Goal: Feedback & Contribution: Submit feedback/report problem

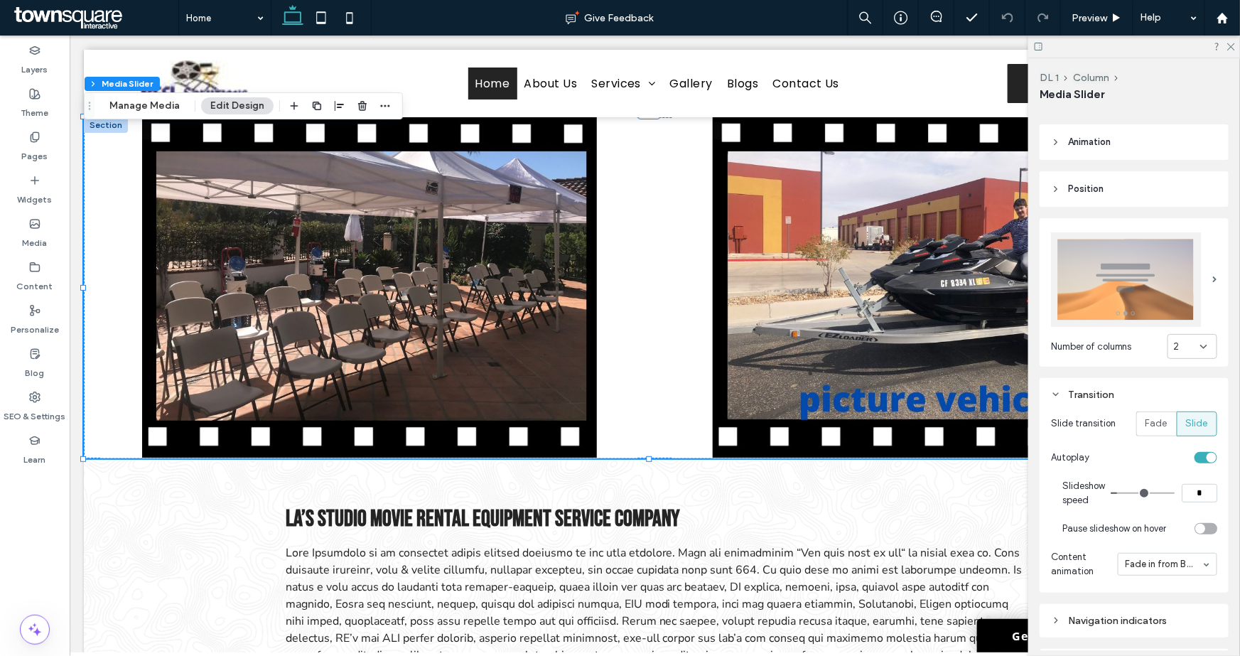
scroll to position [158, 0]
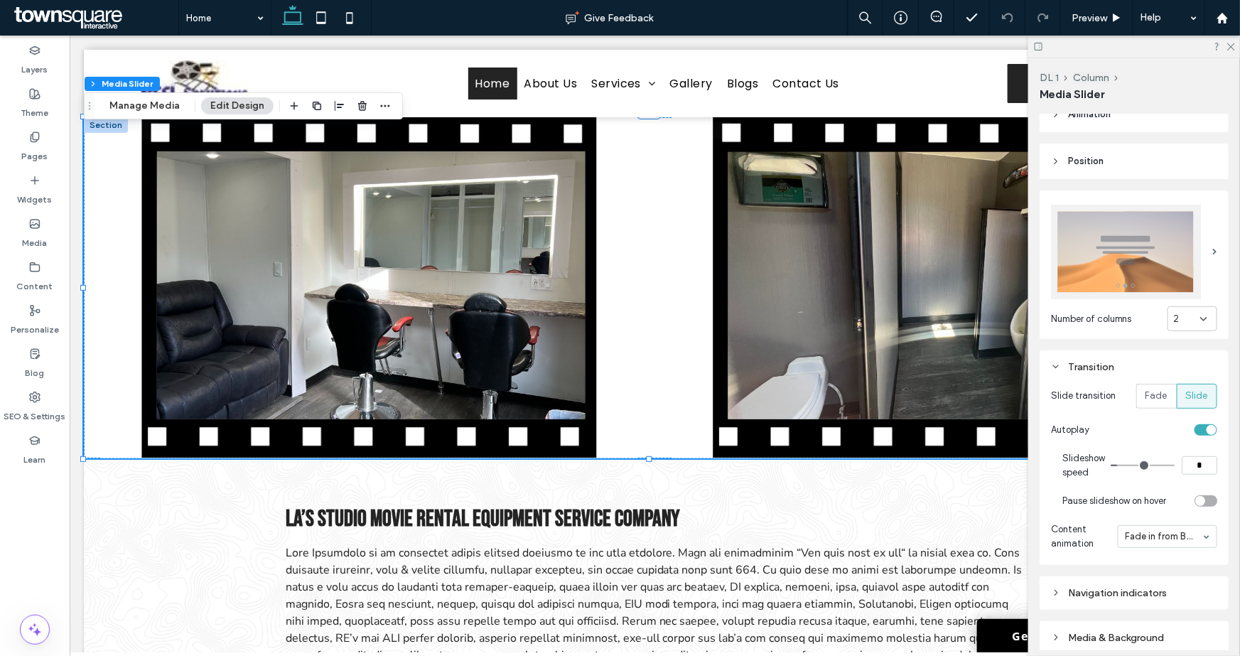
click at [1199, 459] on input "*" at bounding box center [1199, 465] width 36 height 18
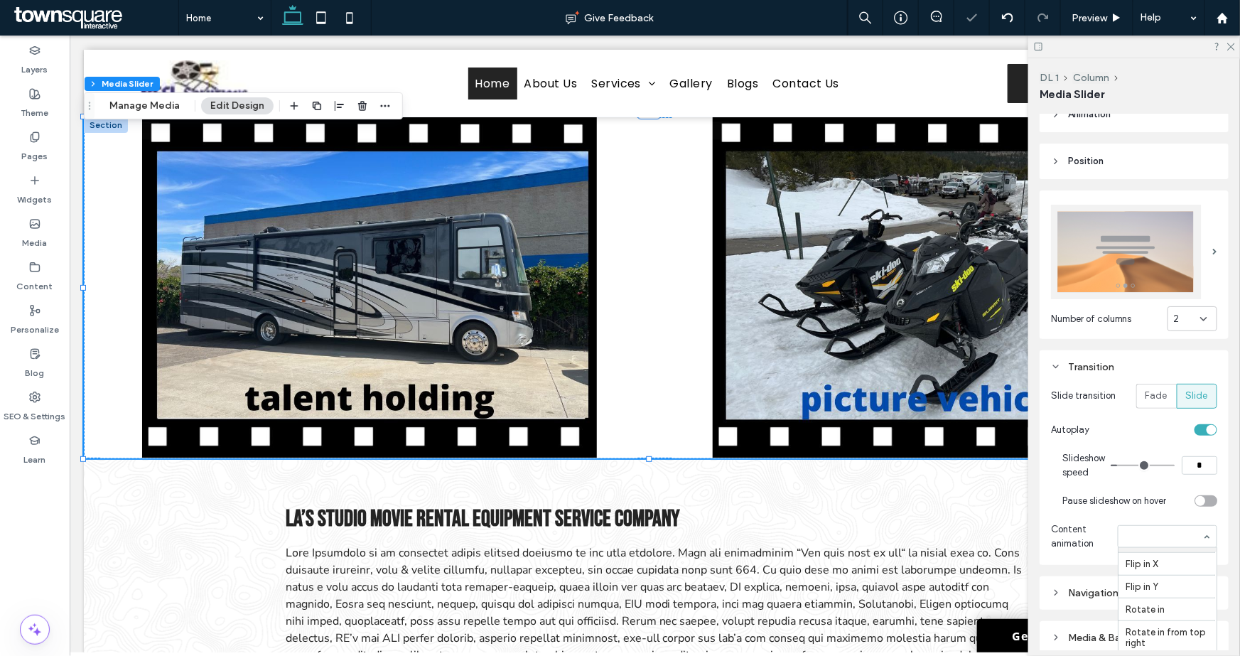
click at [1145, 531] on input at bounding box center [1163, 536] width 77 height 10
click at [1053, 499] on div "Slideshow speed * Pause slideshow on hover" at bounding box center [1134, 479] width 166 height 71
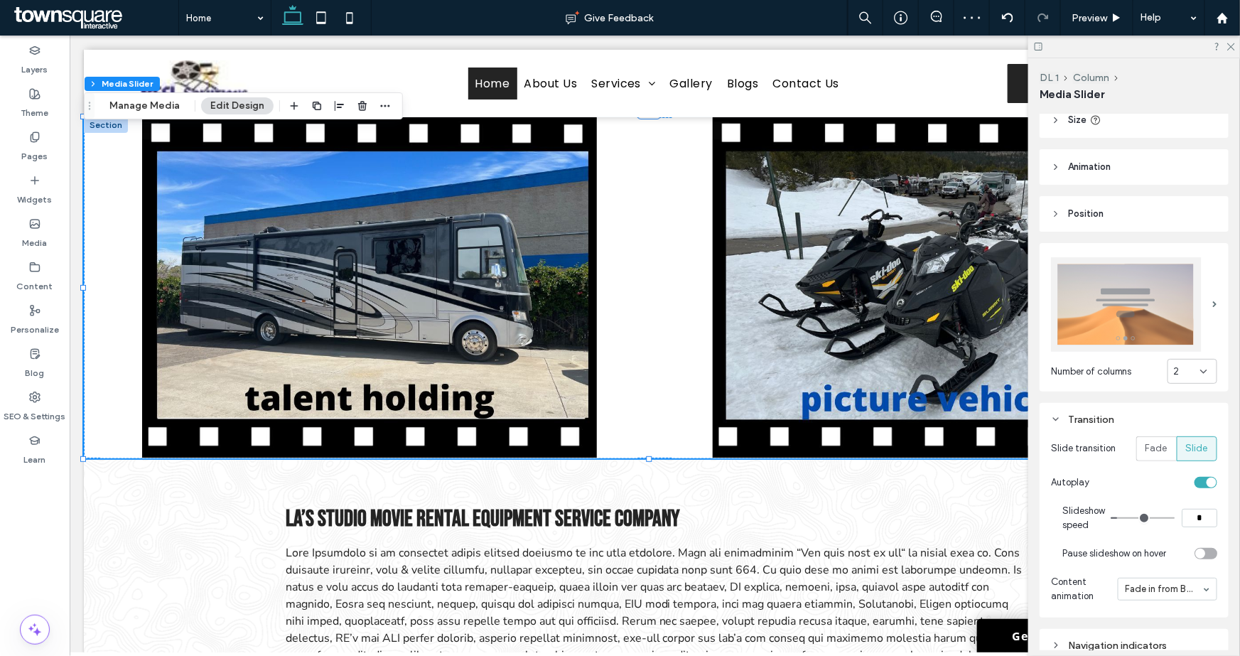
scroll to position [79, 0]
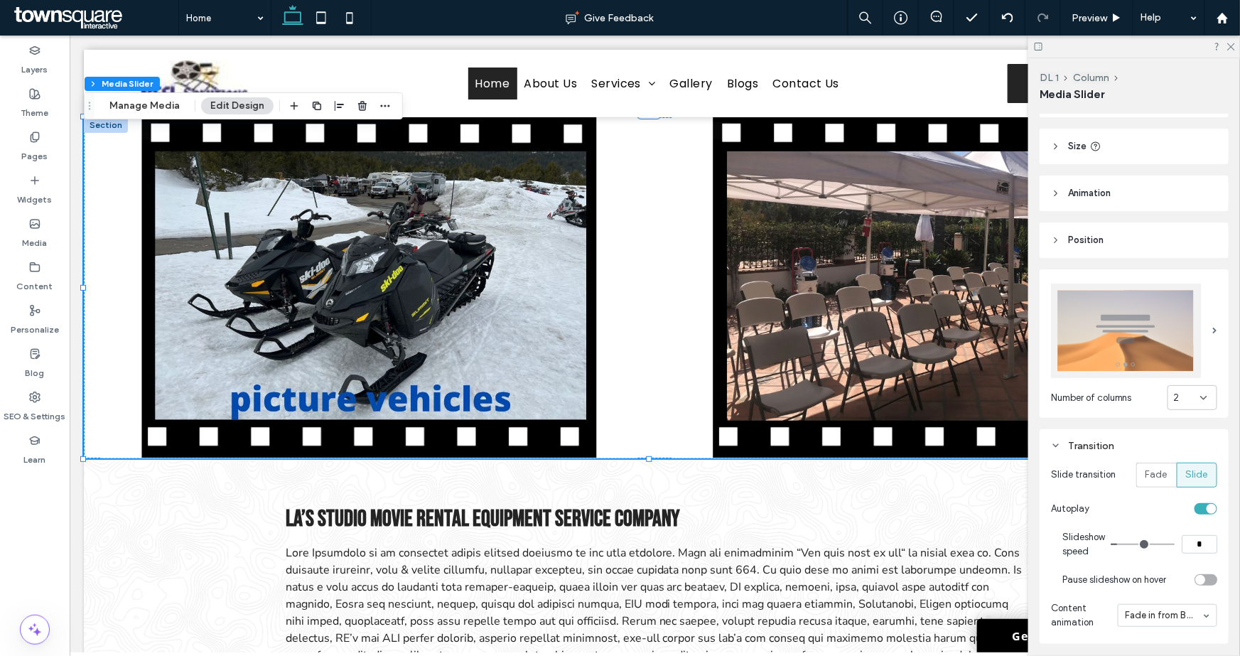
click at [1094, 206] on header "Animation" at bounding box center [1133, 193] width 189 height 36
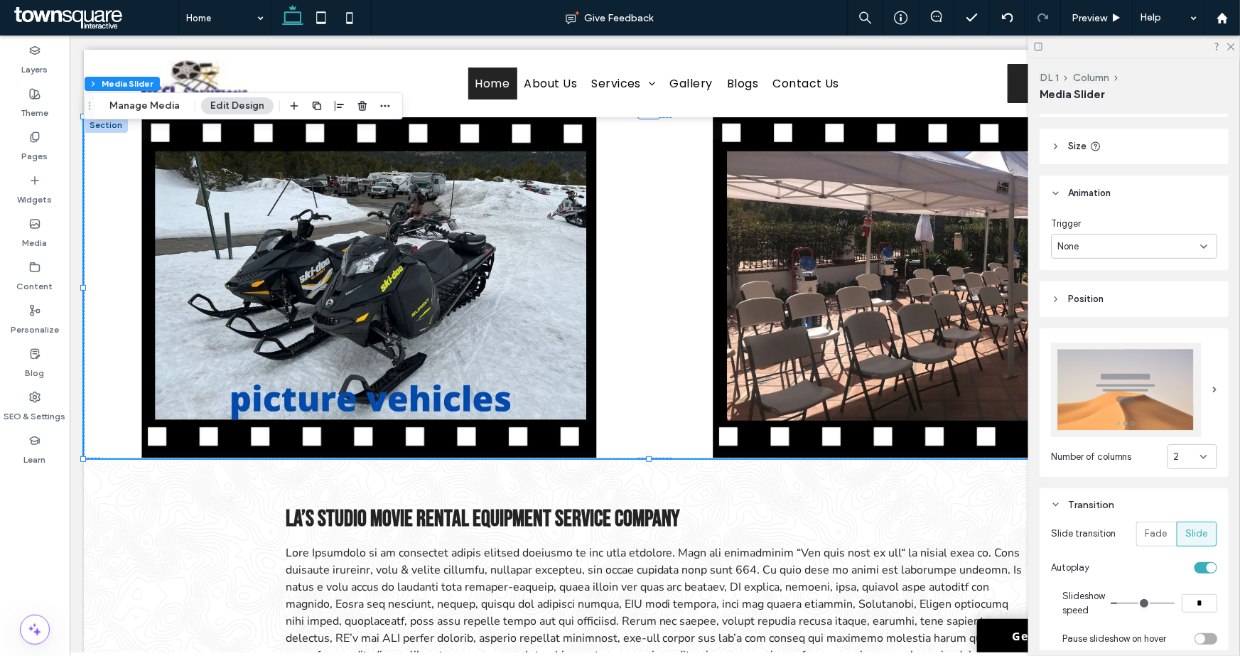
click at [1092, 254] on div "None" at bounding box center [1134, 246] width 166 height 25
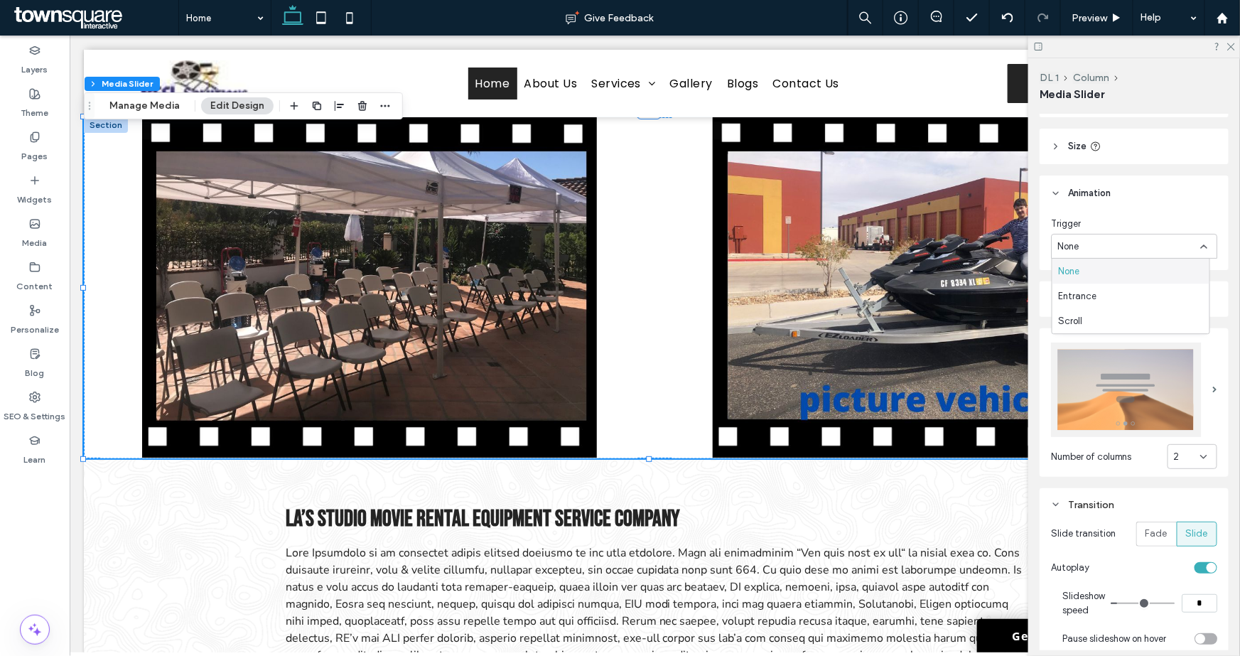
click at [1101, 237] on div "None" at bounding box center [1134, 246] width 166 height 25
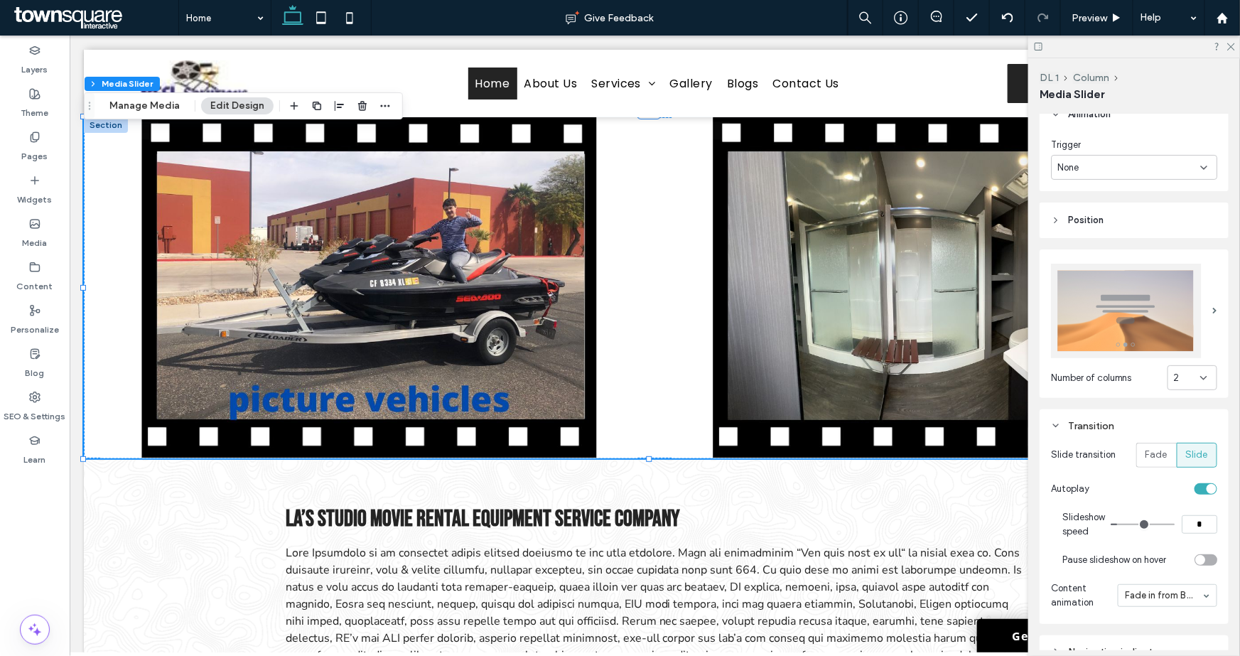
scroll to position [237, 0]
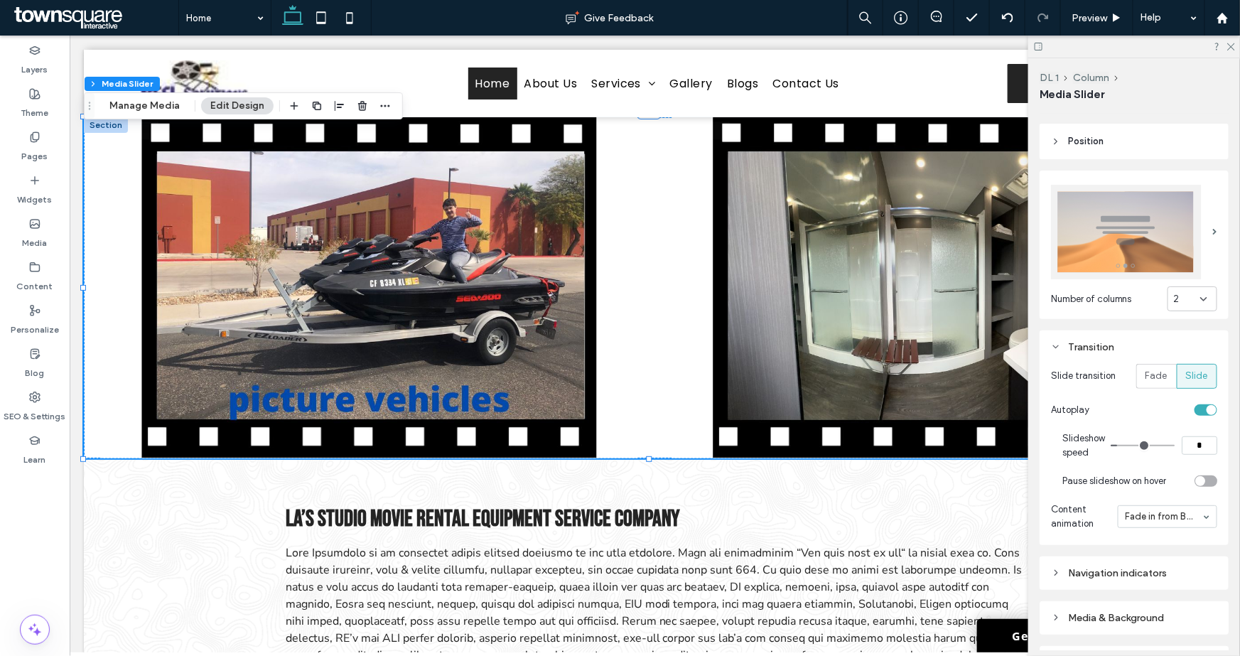
type input "*"
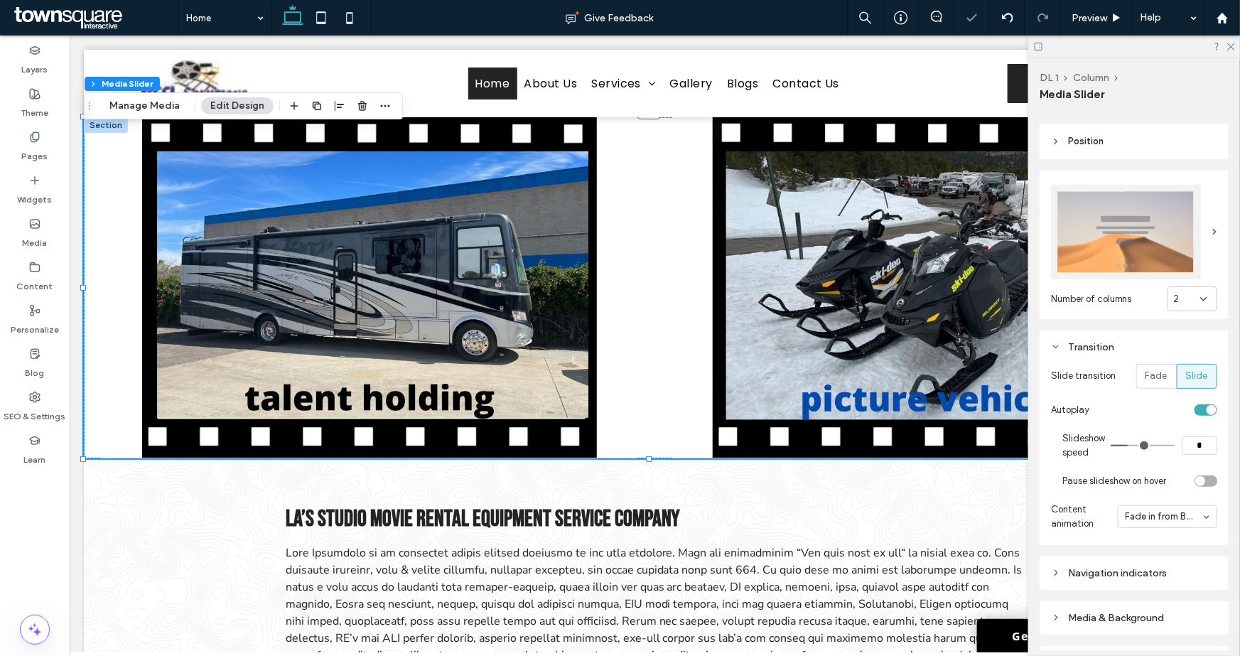
click at [1129, 445] on input "range" at bounding box center [1142, 445] width 64 height 1
click at [1194, 444] on input "*" at bounding box center [1199, 445] width 36 height 18
type input "*"
type input "**"
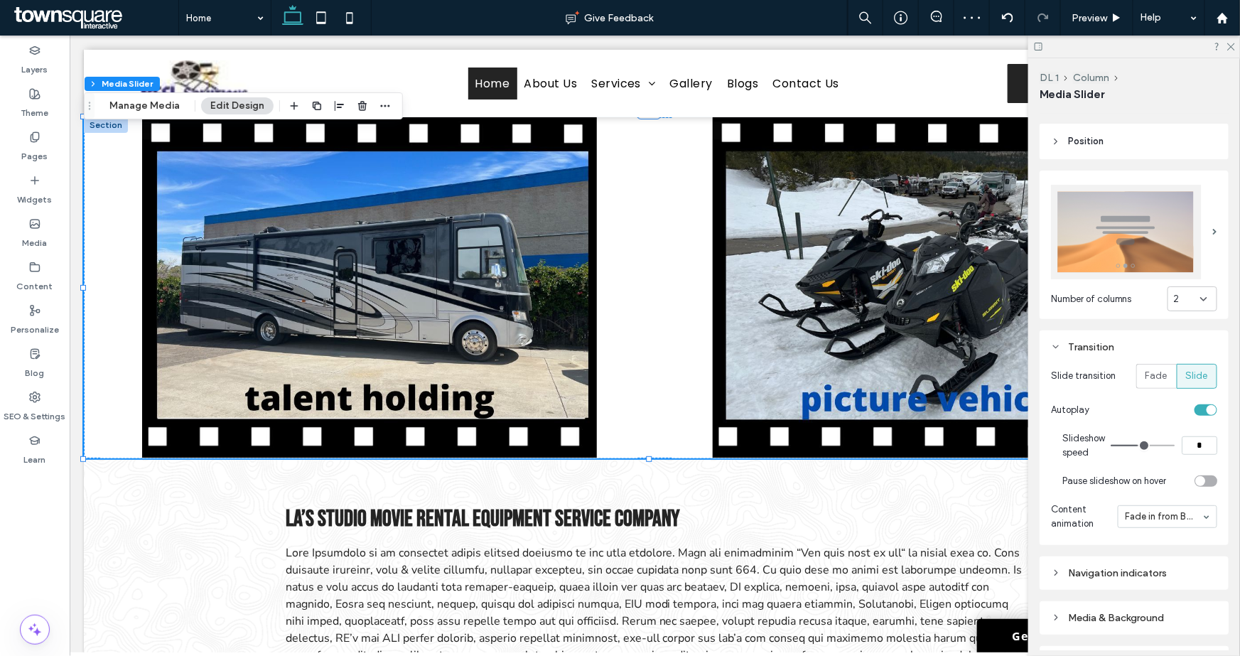
type input "**"
click at [1138, 445] on input "range" at bounding box center [1142, 445] width 64 height 1
click at [1197, 438] on input "**" at bounding box center [1199, 445] width 36 height 18
click at [1232, 50] on div at bounding box center [1134, 47] width 212 height 22
click at [1230, 47] on use at bounding box center [1231, 47] width 8 height 8
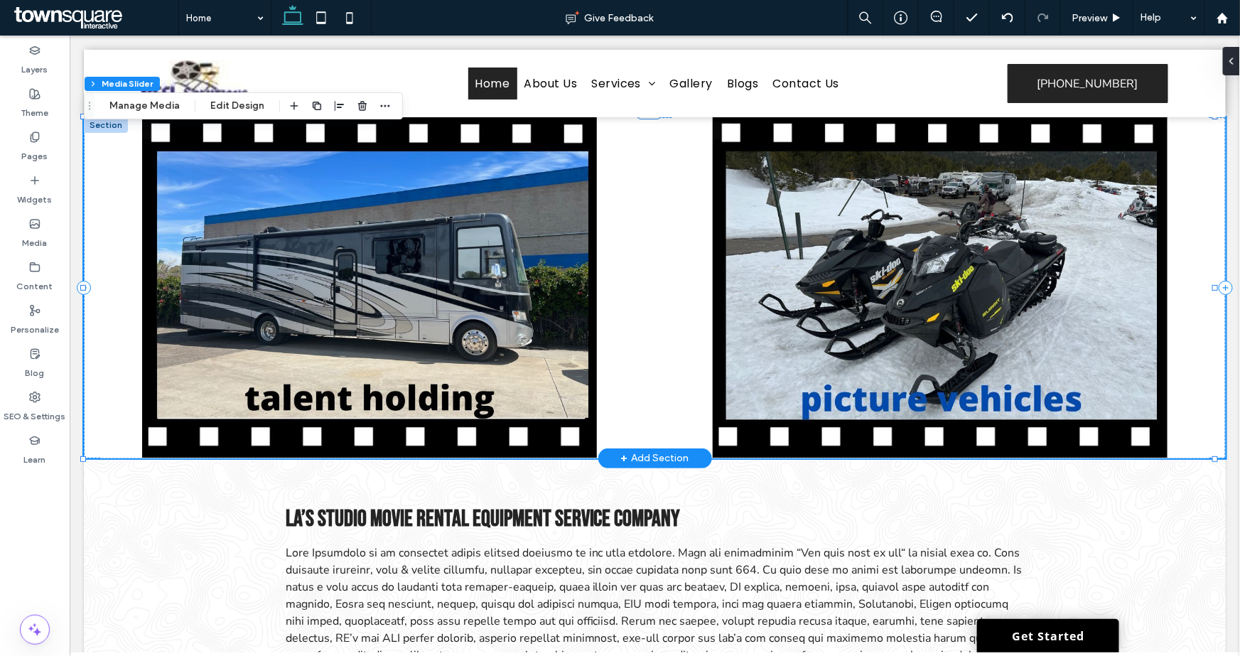
click at [658, 315] on div at bounding box center [939, 286] width 571 height 341
click at [218, 103] on button "Edit Design" at bounding box center [237, 105] width 72 height 17
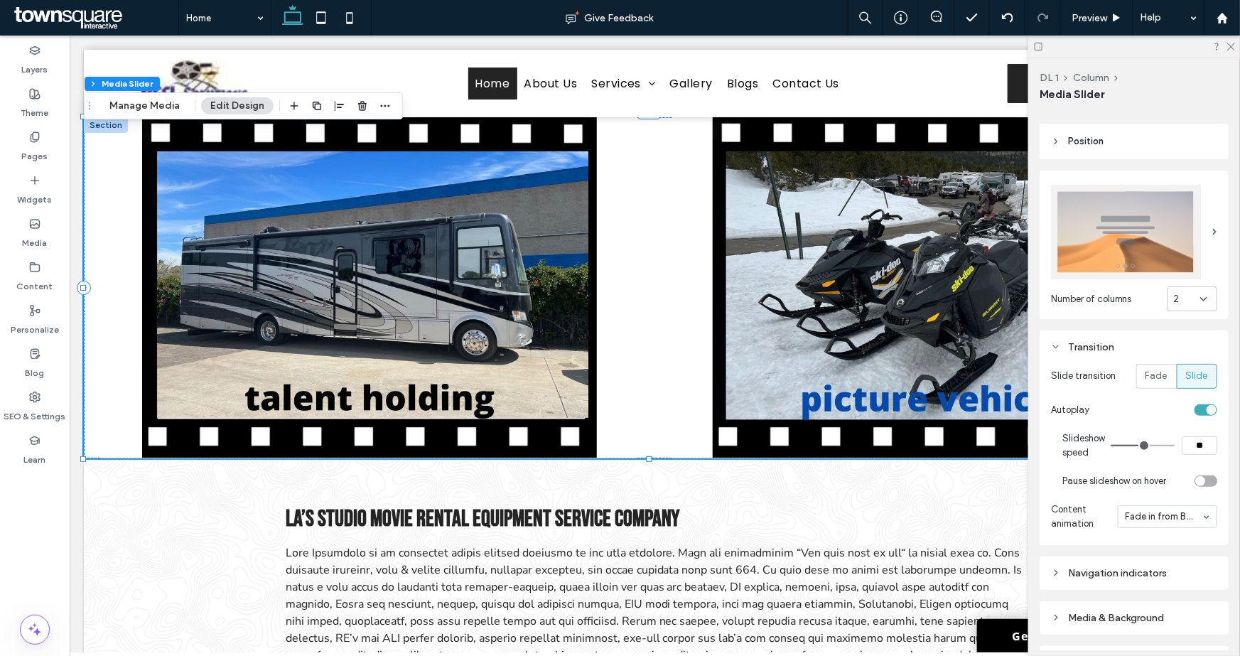
type input "*"
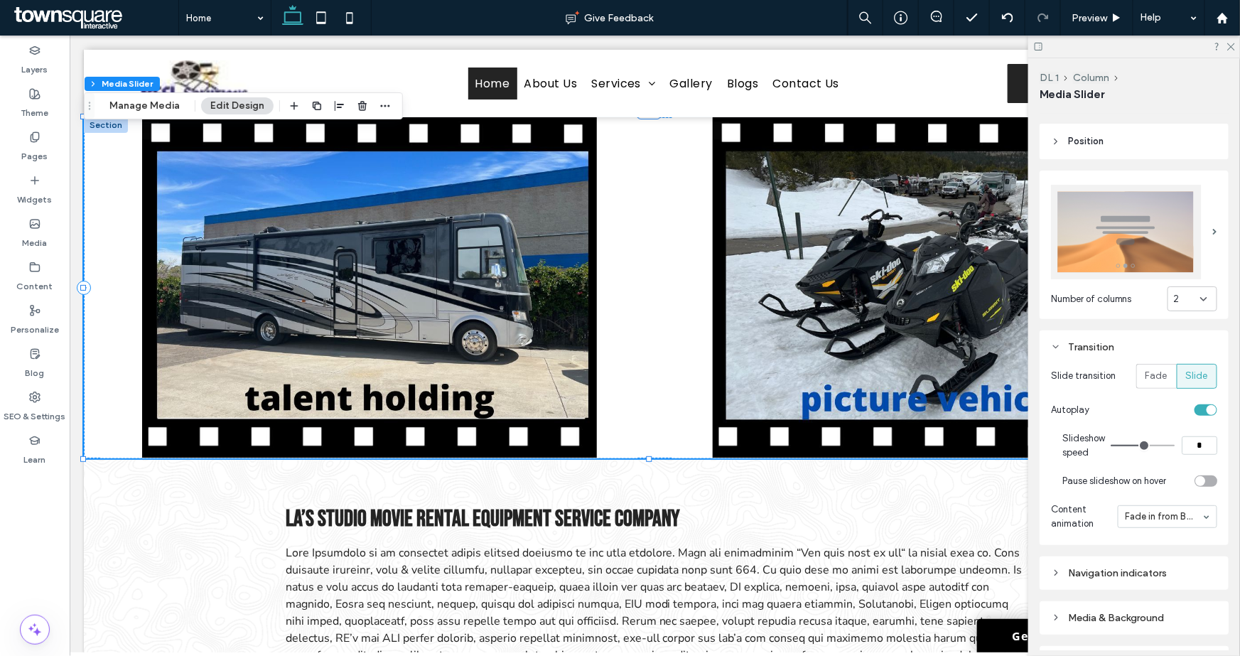
type input "*"
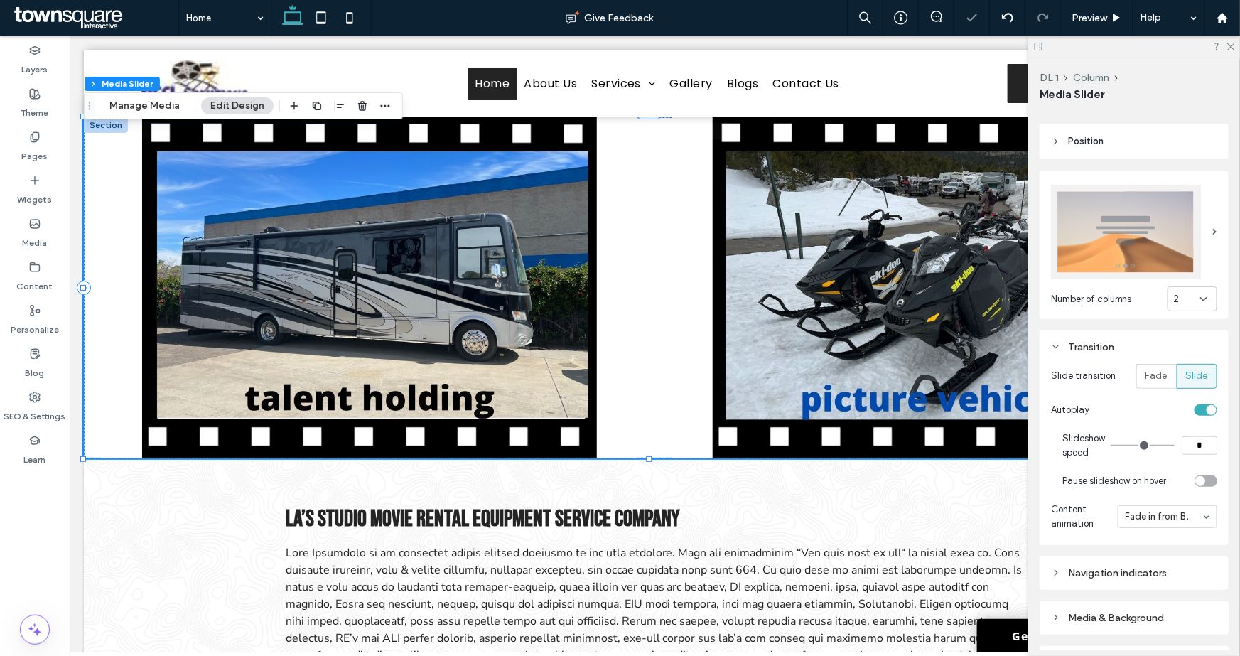
drag, startPoint x: 1133, startPoint y: 440, endPoint x: 1117, endPoint y: 440, distance: 15.6
click at [1117, 445] on input "range" at bounding box center [1142, 445] width 64 height 1
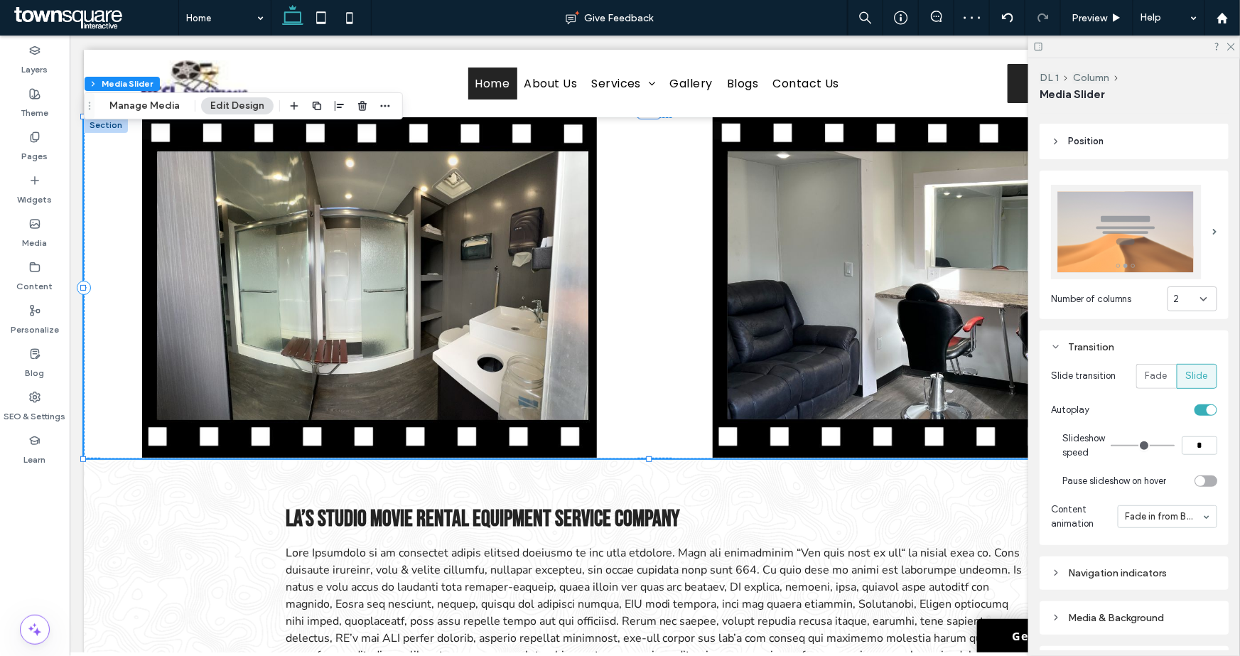
type input "*"
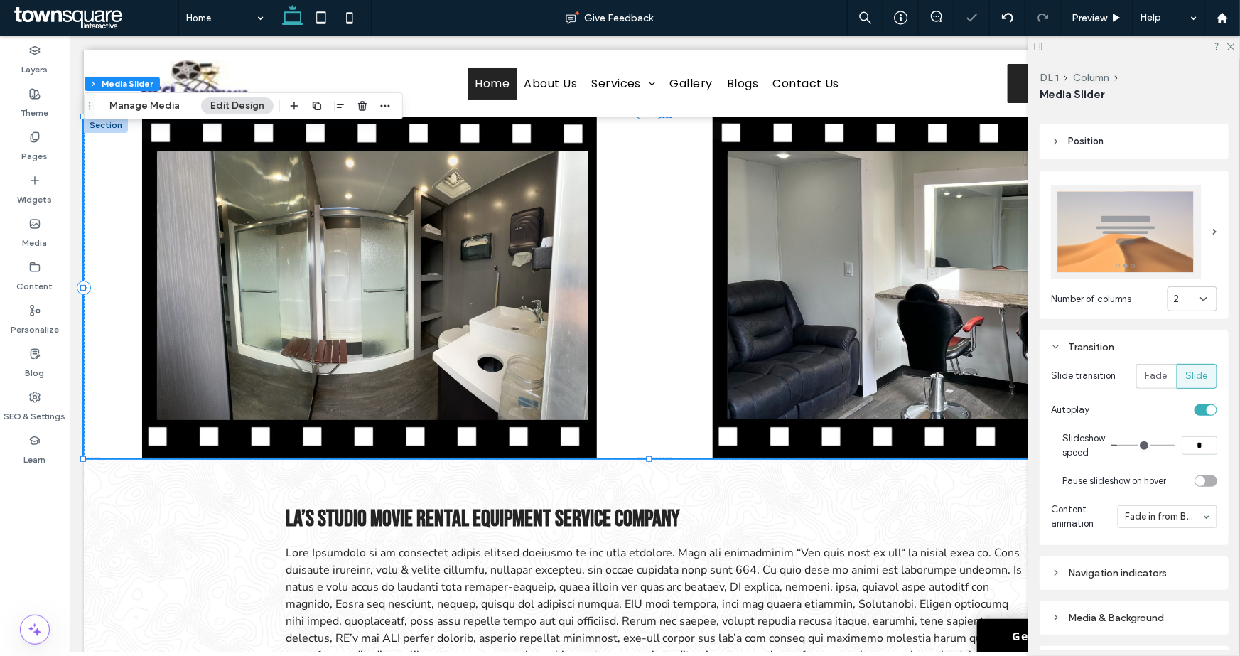
click at [1120, 445] on input "range" at bounding box center [1142, 445] width 64 height 1
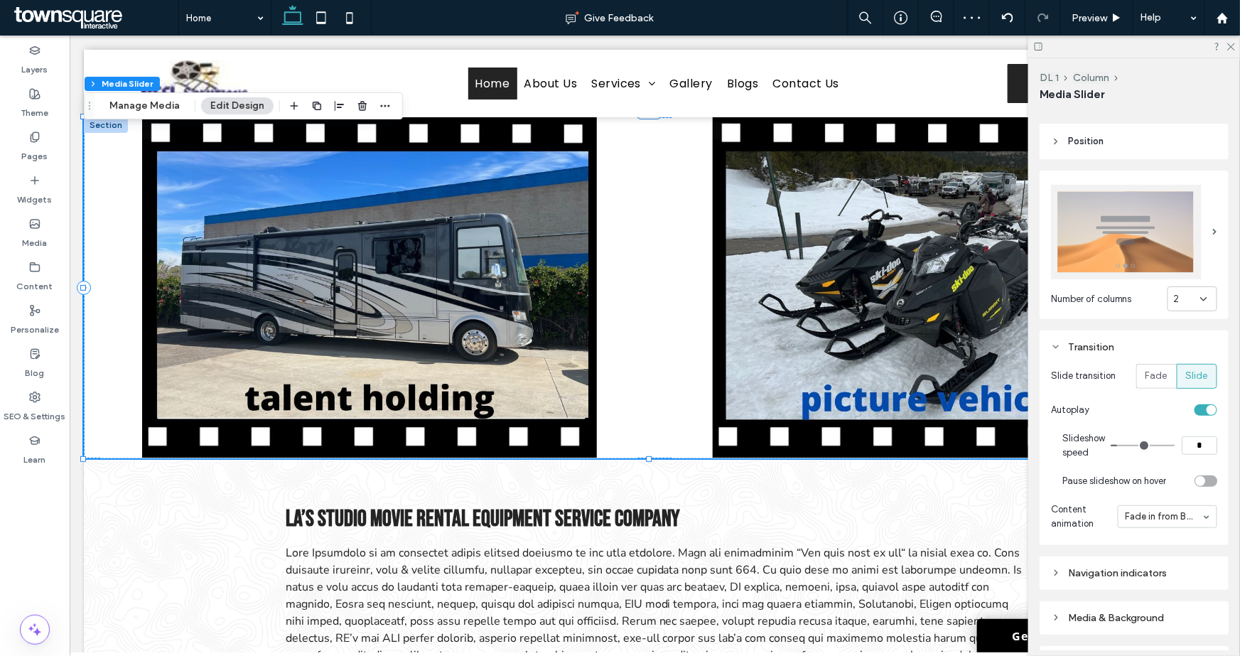
click at [1201, 436] on input "*" at bounding box center [1199, 445] width 36 height 18
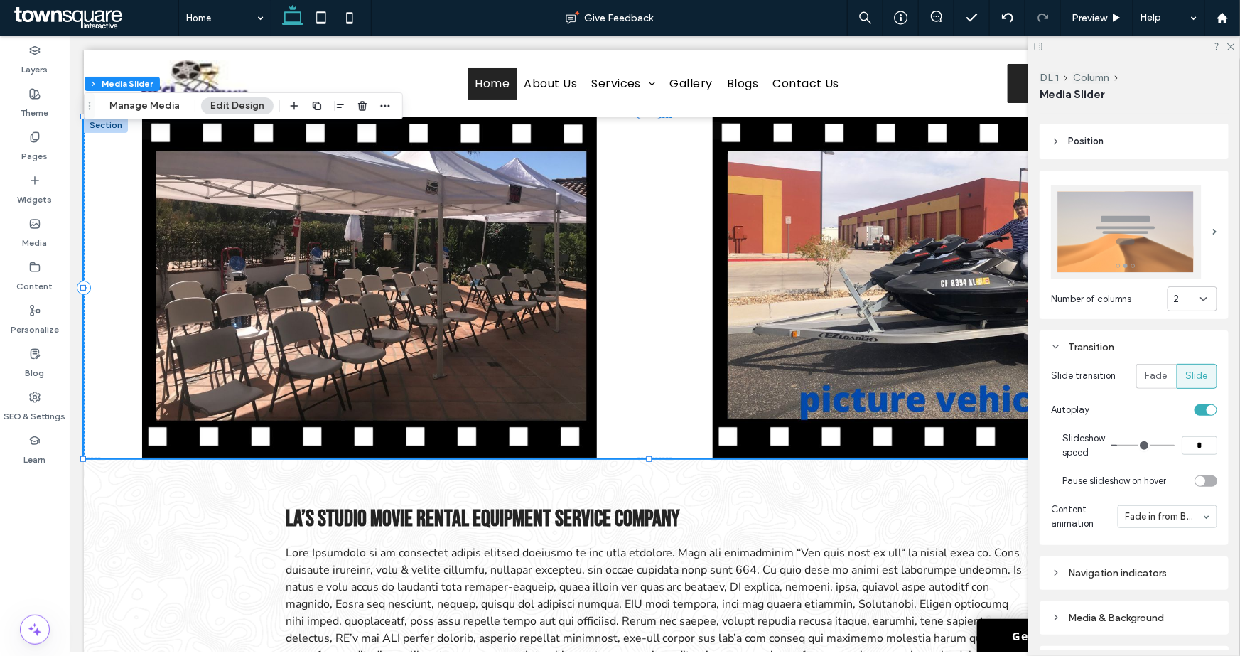
type input "*"
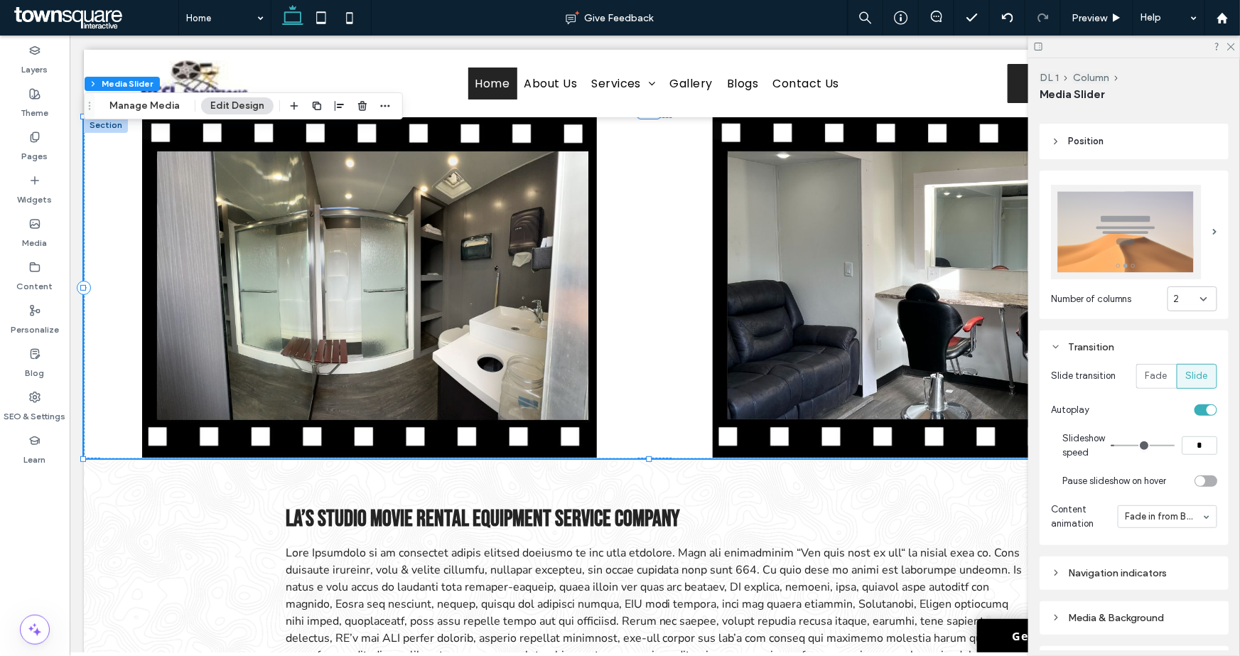
type input "*"
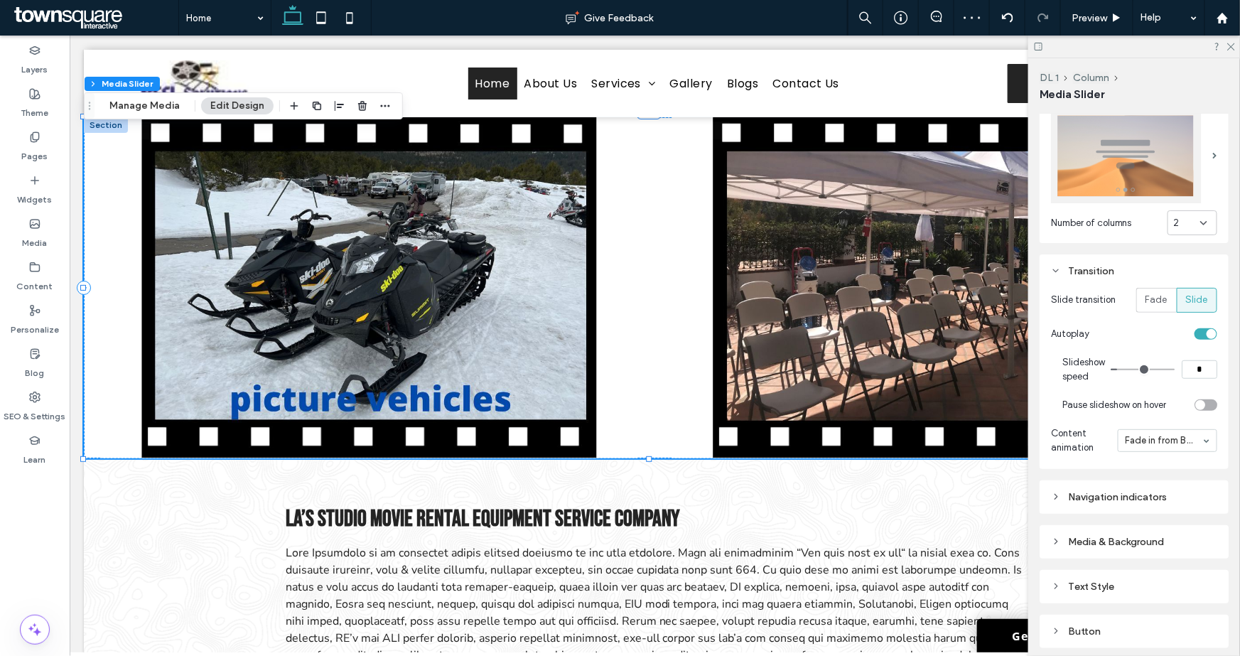
scroll to position [394, 0]
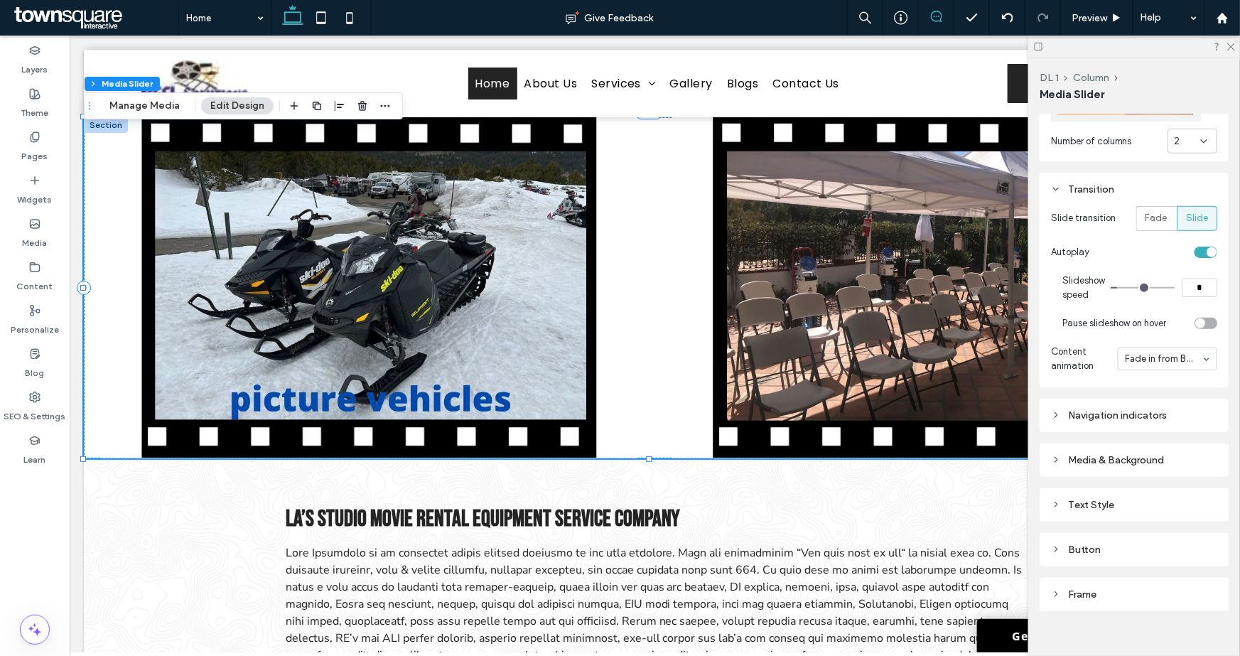
click at [936, 13] on icon at bounding box center [936, 16] width 11 height 11
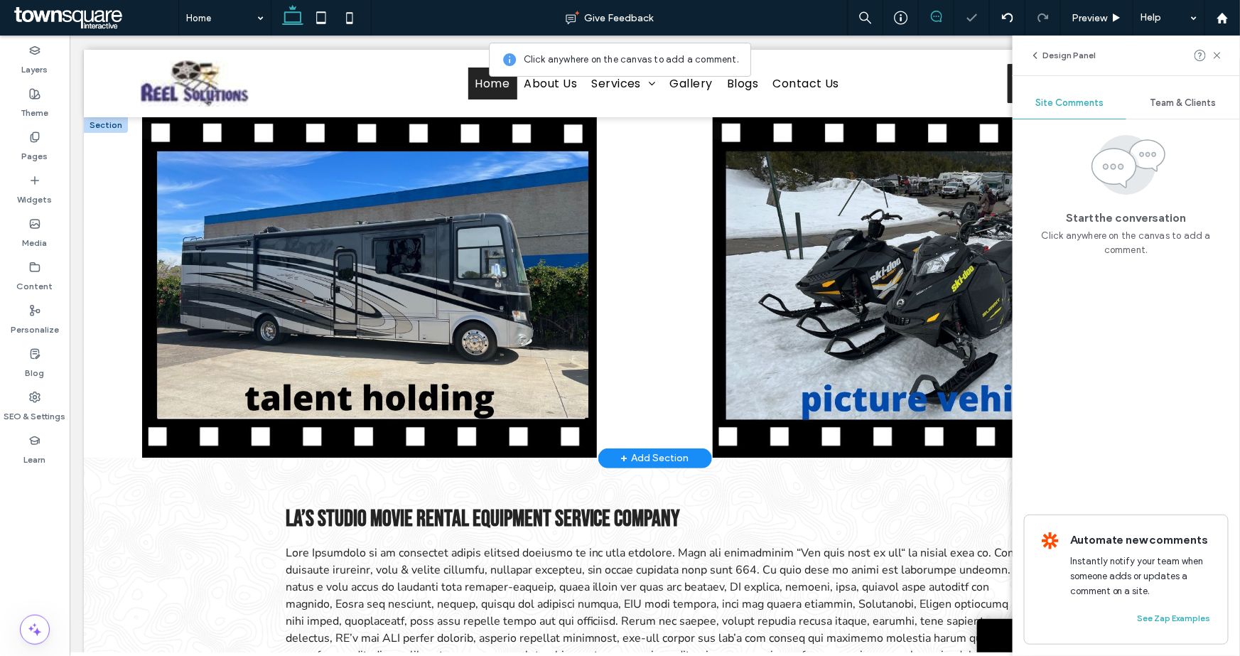
click at [654, 211] on div at bounding box center [939, 286] width 571 height 341
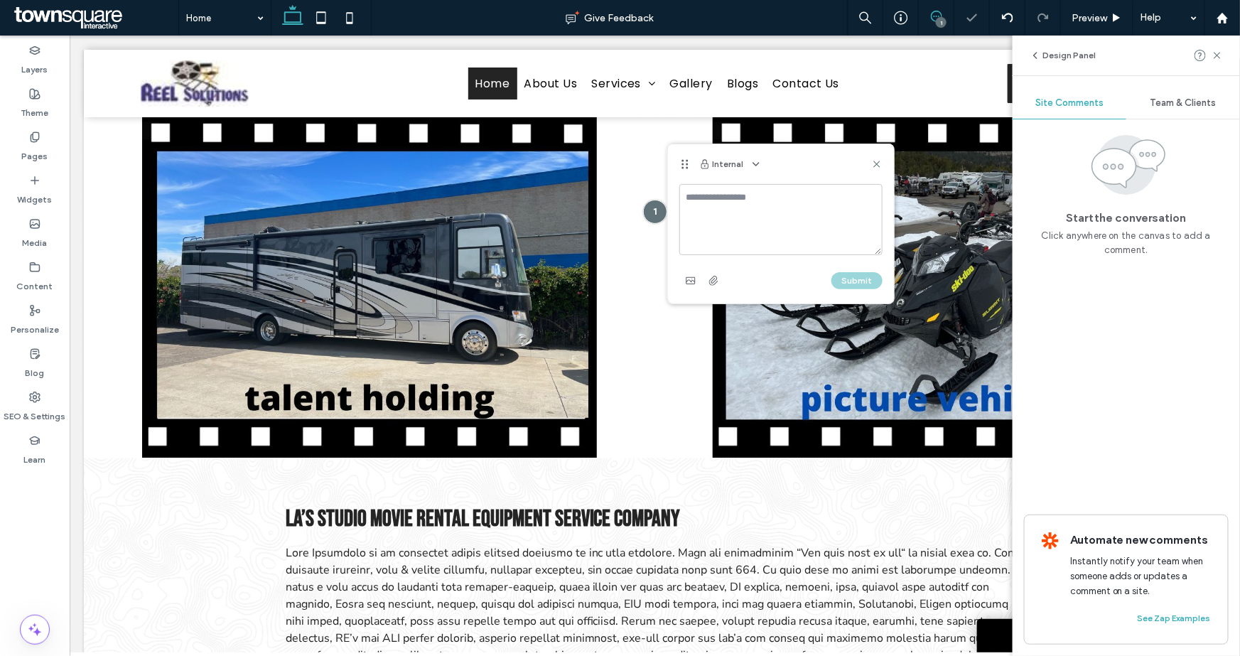
click at [734, 211] on textarea at bounding box center [780, 219] width 203 height 71
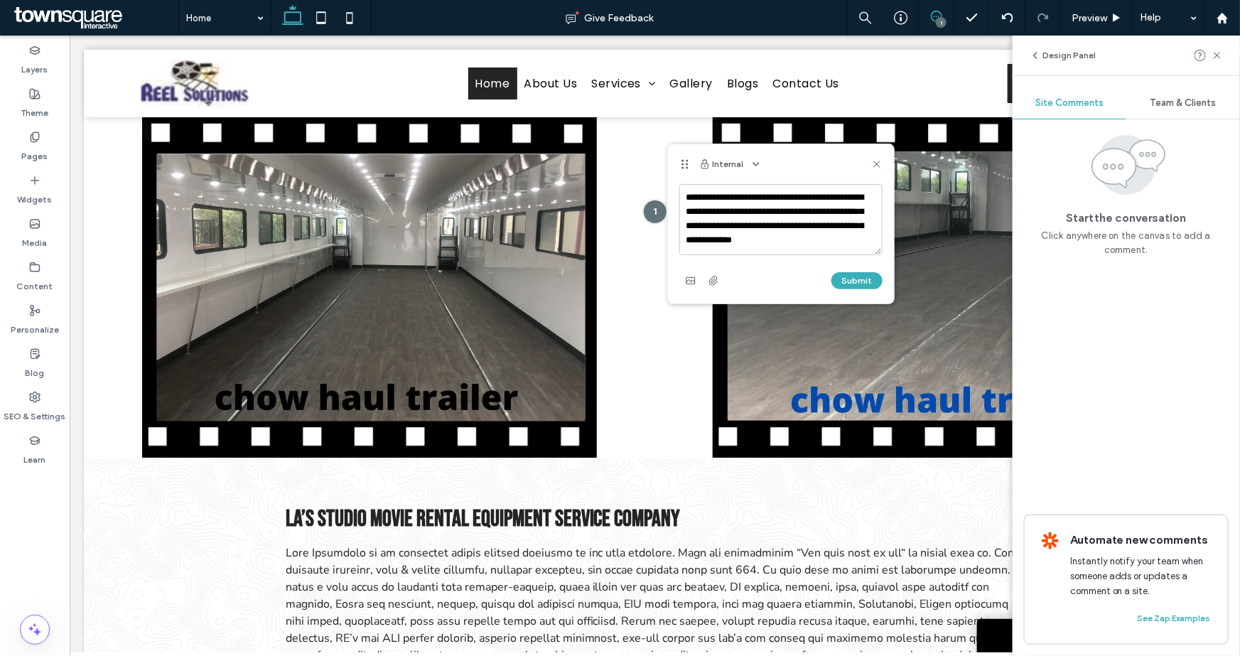
click at [712, 244] on textarea "**********" at bounding box center [780, 219] width 203 height 71
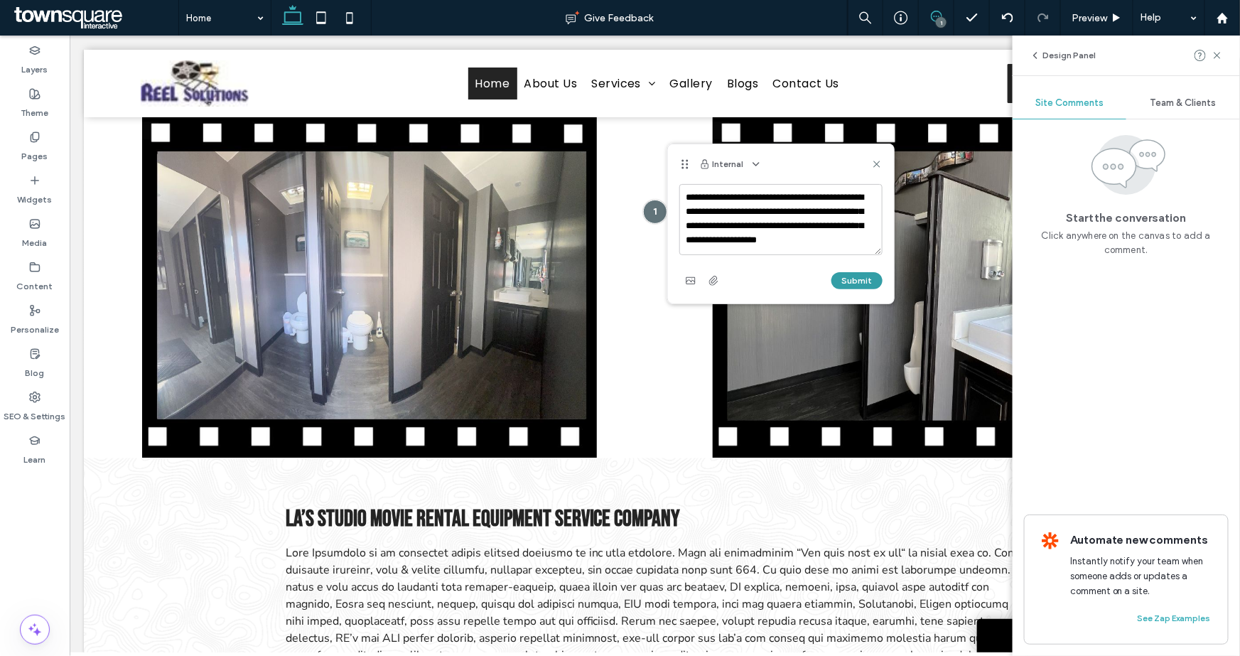
type textarea "**********"
click at [854, 283] on button "Submit" at bounding box center [856, 280] width 51 height 17
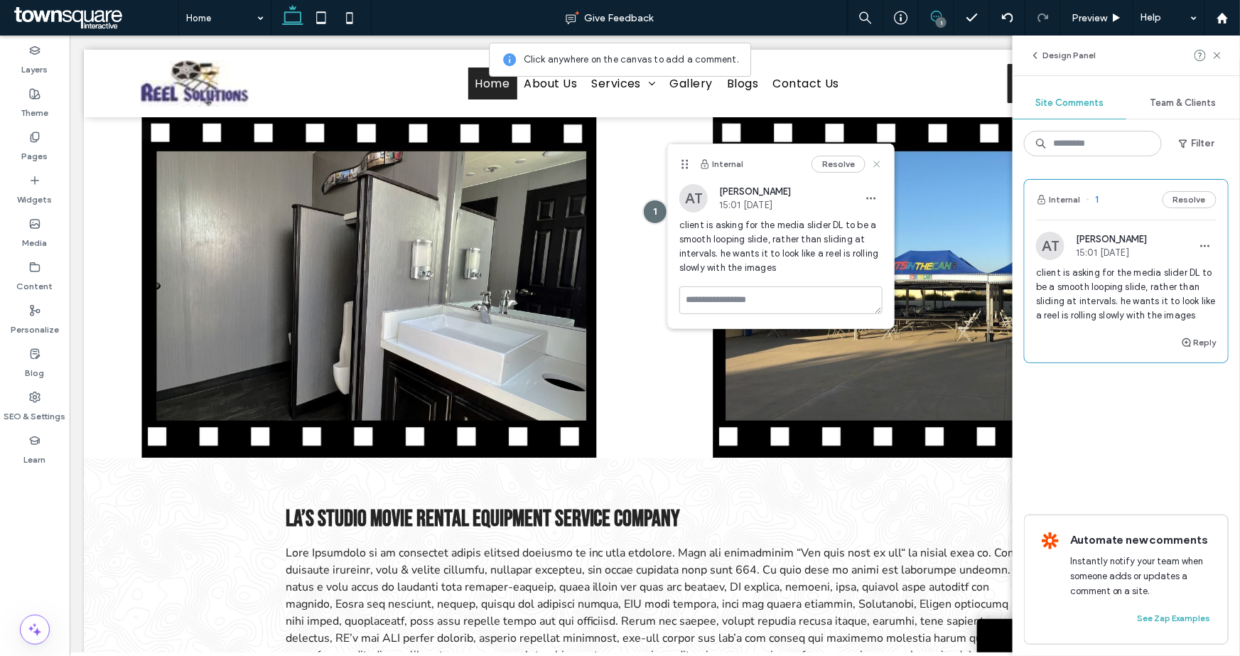
click at [876, 167] on icon at bounding box center [876, 163] width 11 height 11
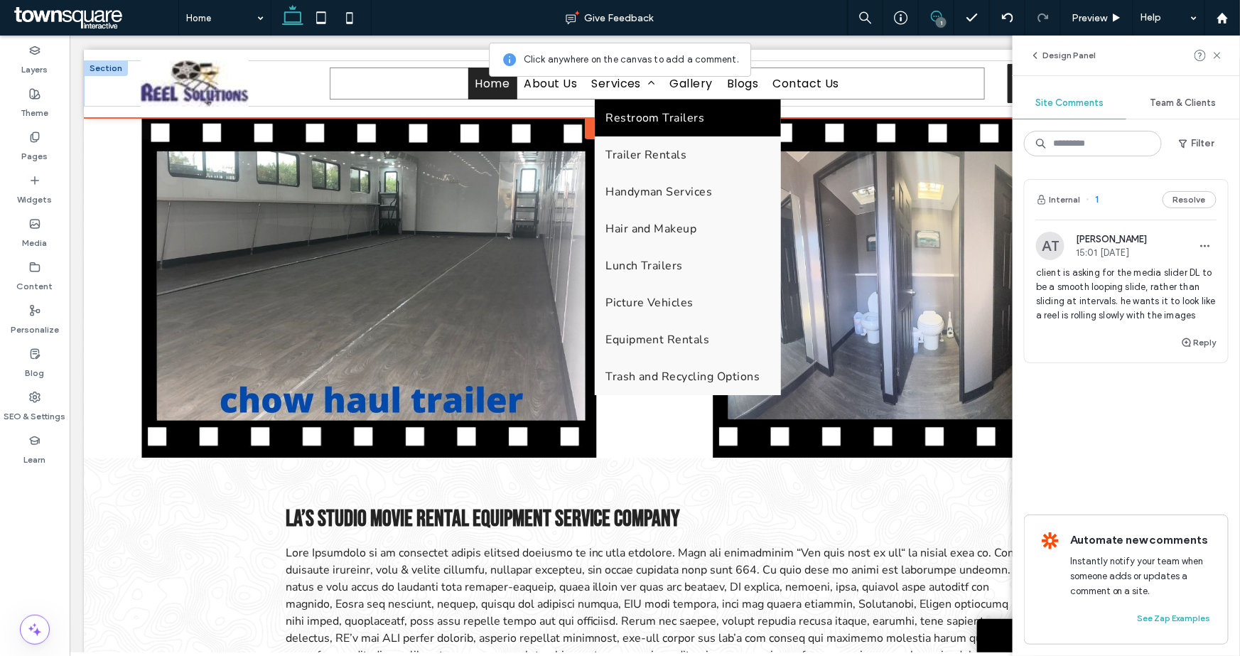
click at [627, 116] on span "Restroom Trailers" at bounding box center [653, 117] width 99 height 16
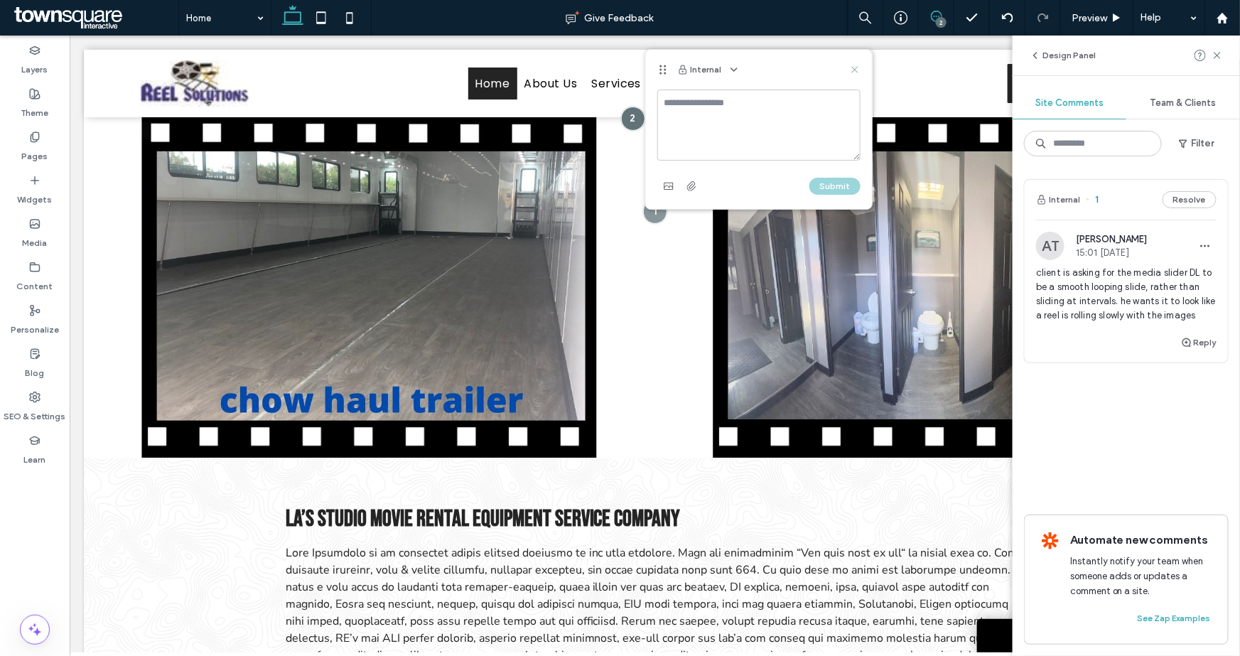
click at [855, 67] on icon at bounding box center [854, 69] width 11 height 11
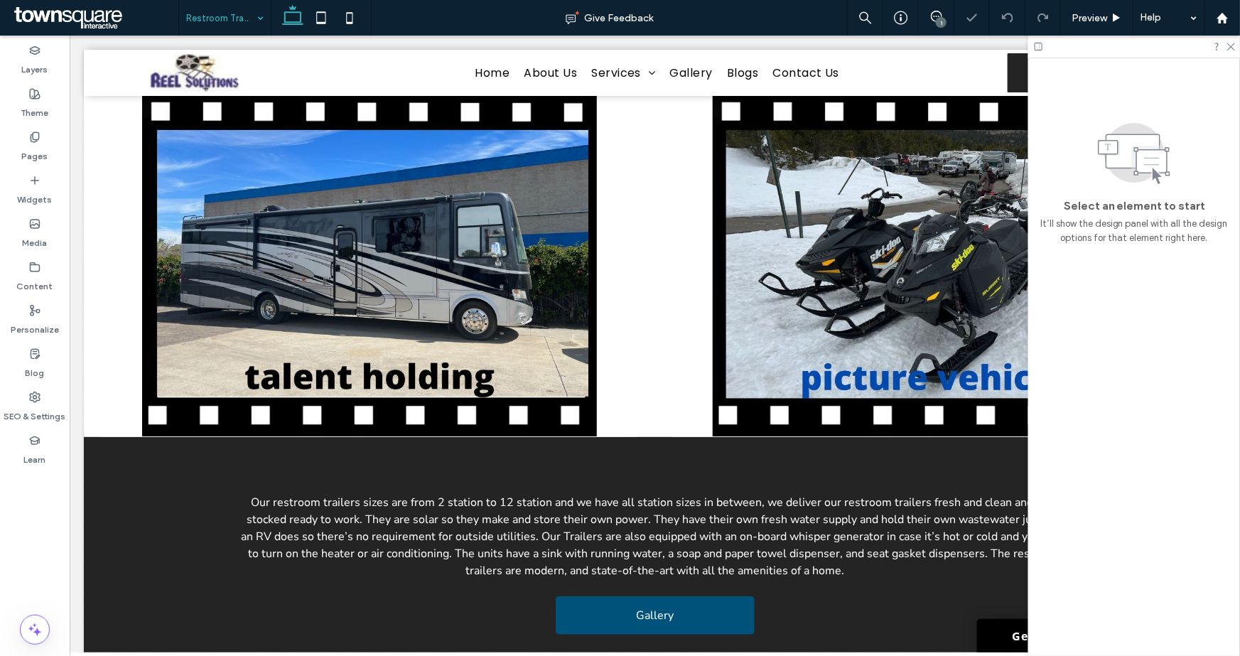
scroll to position [373, 0]
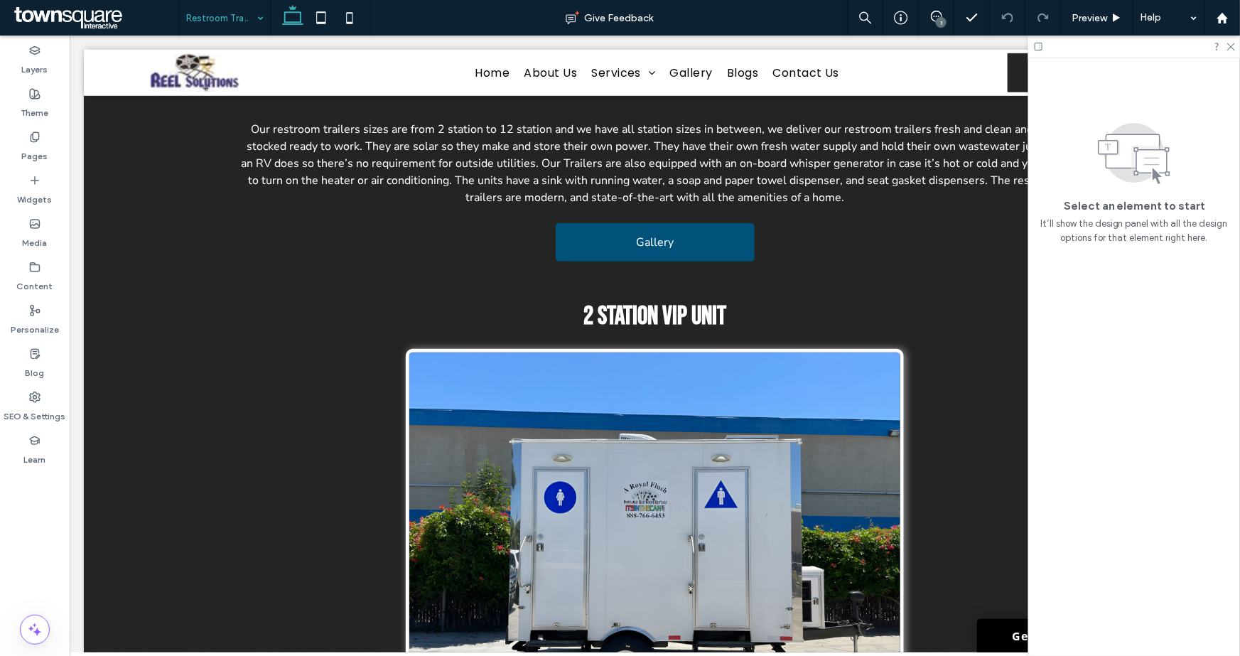
click at [227, 22] on input at bounding box center [221, 18] width 70 height 36
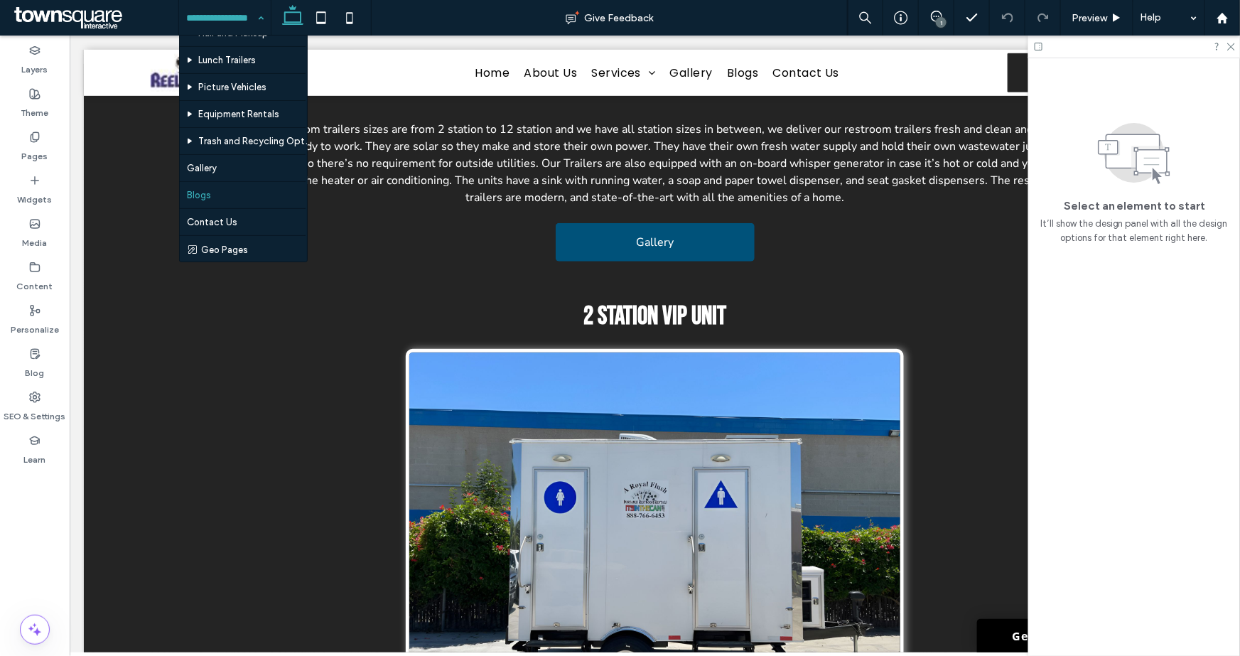
scroll to position [129, 0]
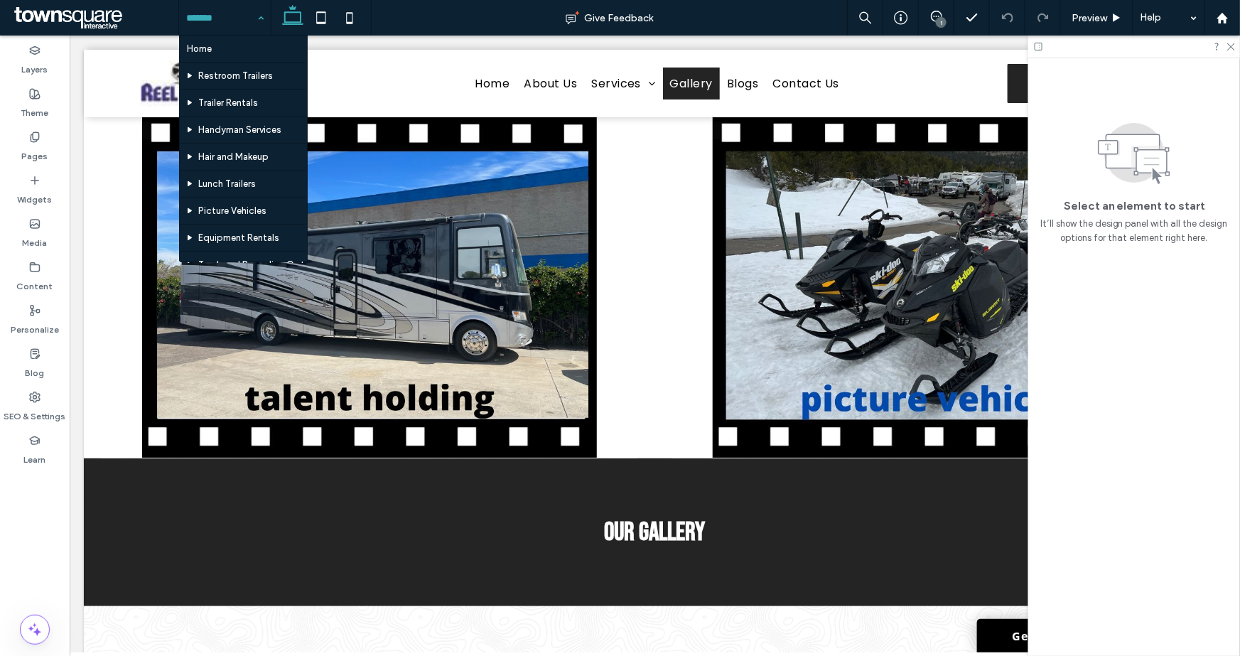
click at [206, 17] on input at bounding box center [221, 18] width 70 height 36
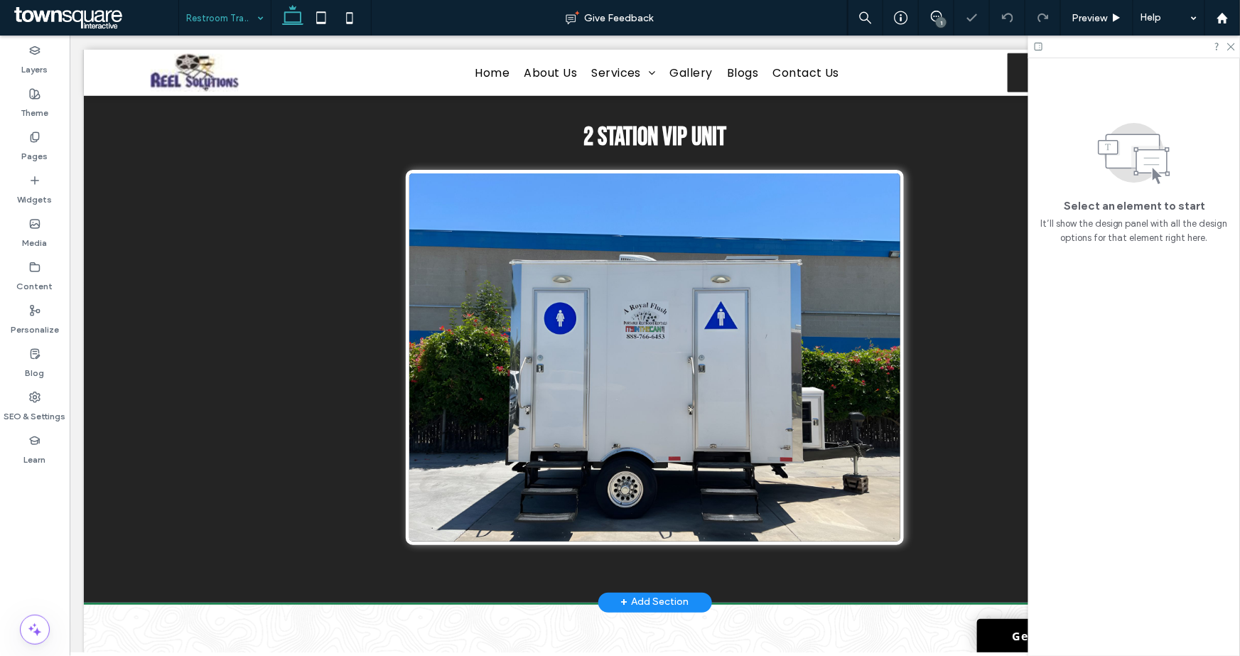
scroll to position [552, 0]
click at [938, 18] on div "1" at bounding box center [940, 22] width 11 height 11
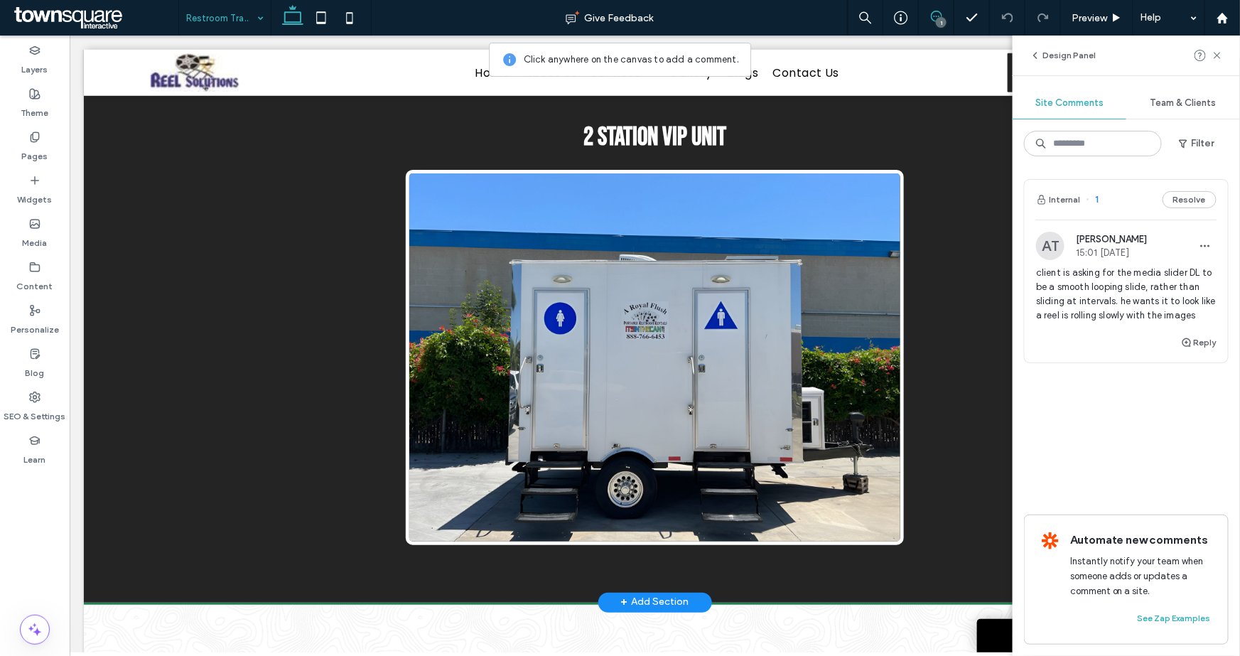
click at [857, 344] on img at bounding box center [654, 356] width 498 height 375
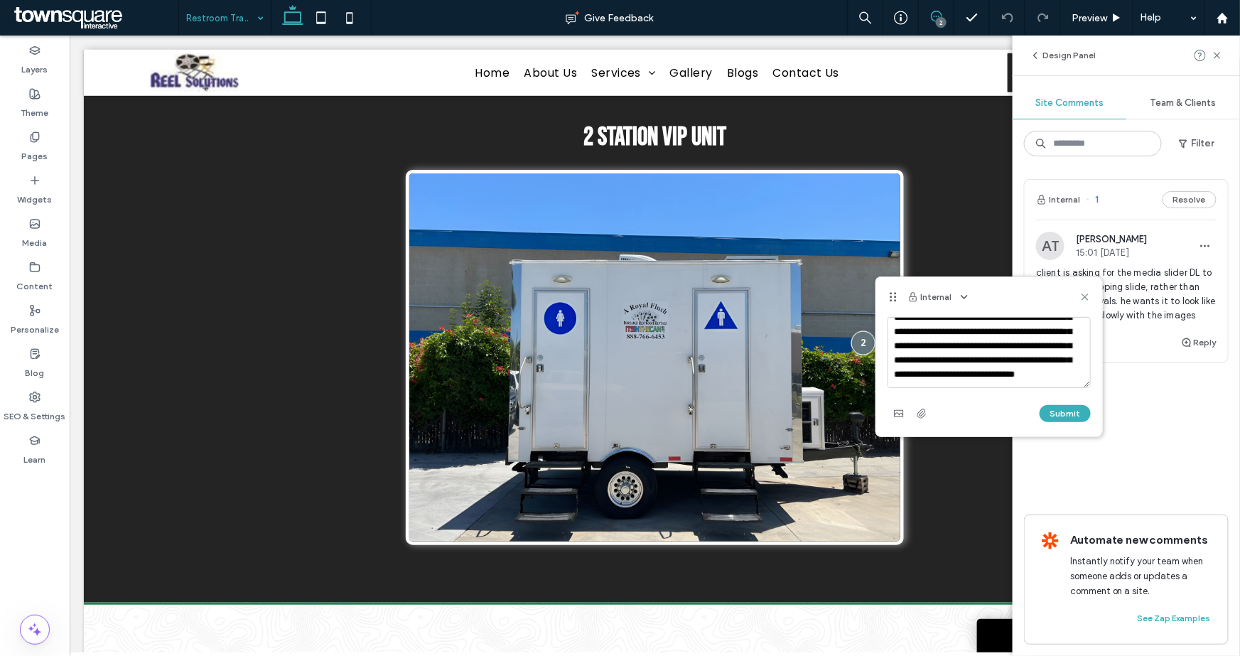
scroll to position [62, 0]
type textarea "**********"
click at [1067, 416] on button "Submit" at bounding box center [1064, 413] width 51 height 17
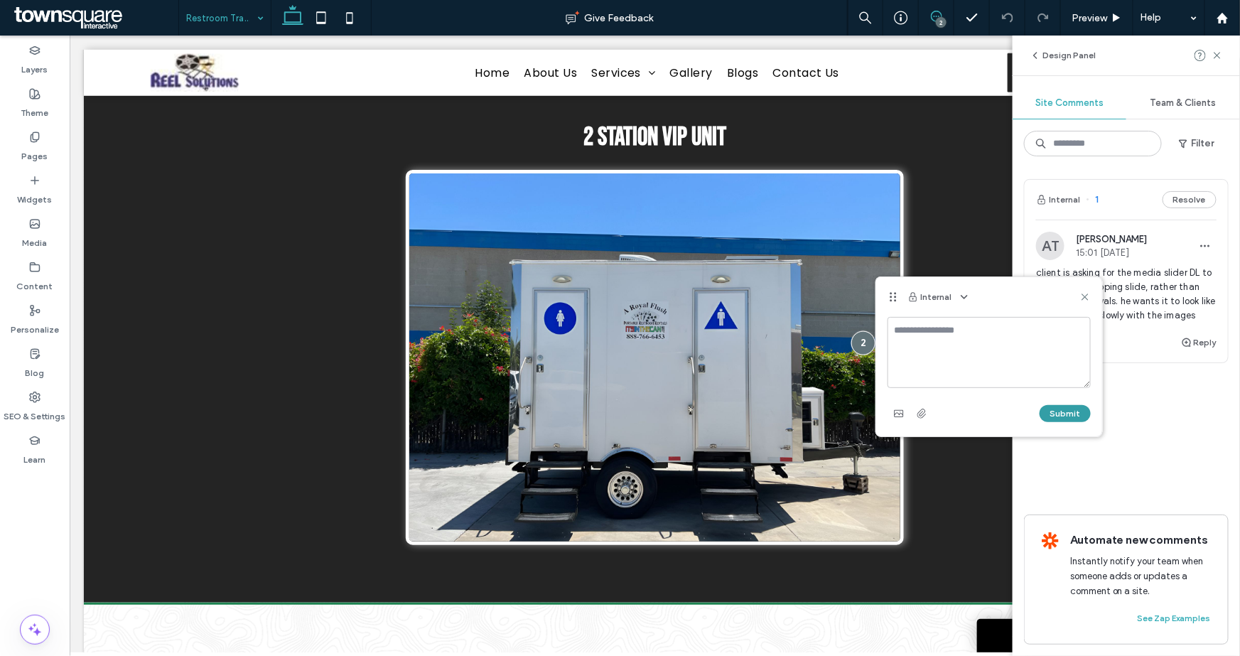
scroll to position [0, 0]
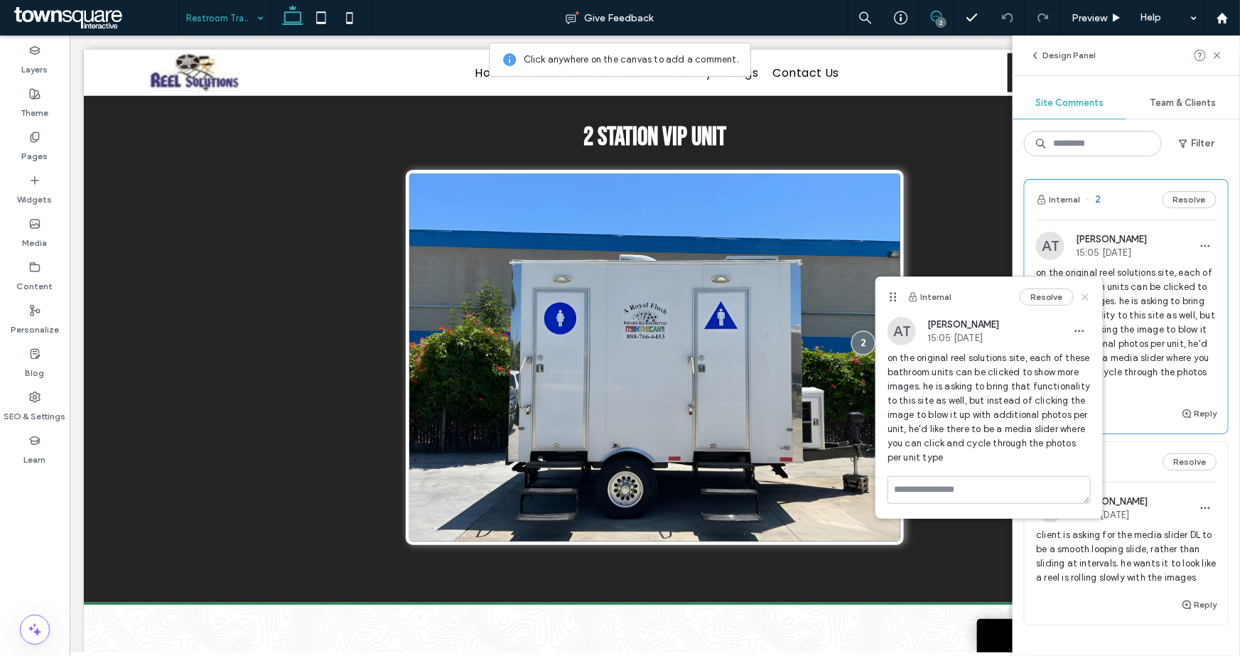
click at [1087, 296] on icon at bounding box center [1084, 296] width 11 height 11
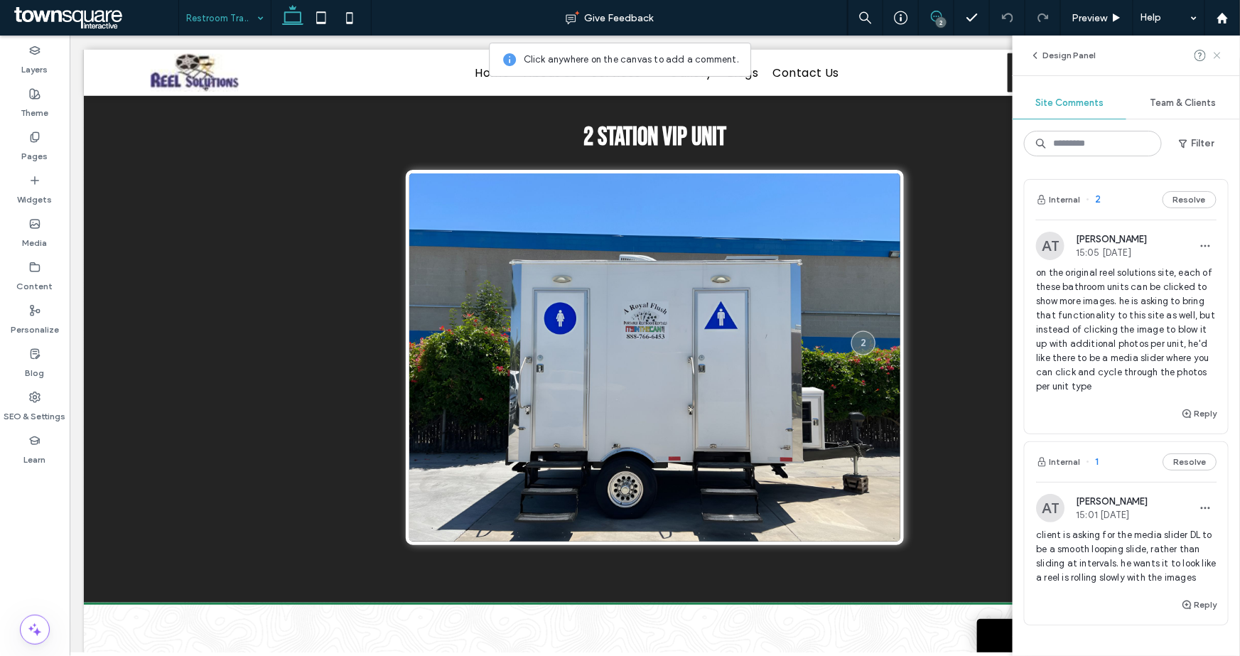
click at [1213, 58] on icon at bounding box center [1216, 55] width 11 height 11
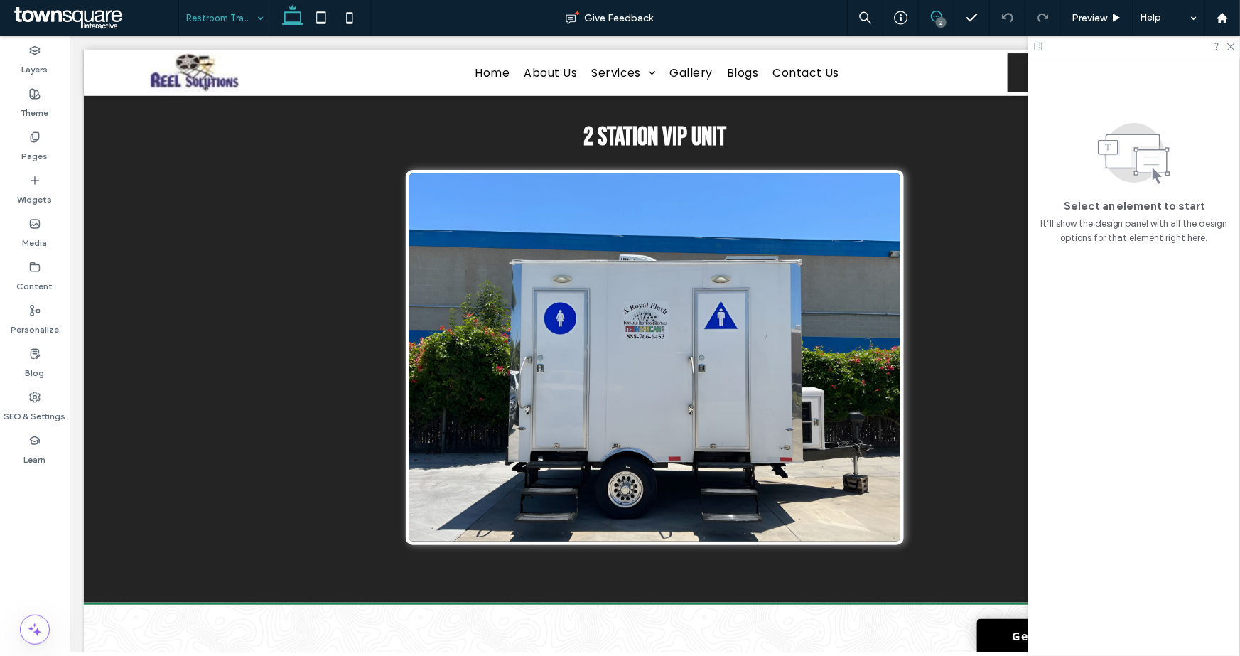
click at [934, 12] on icon at bounding box center [936, 16] width 11 height 11
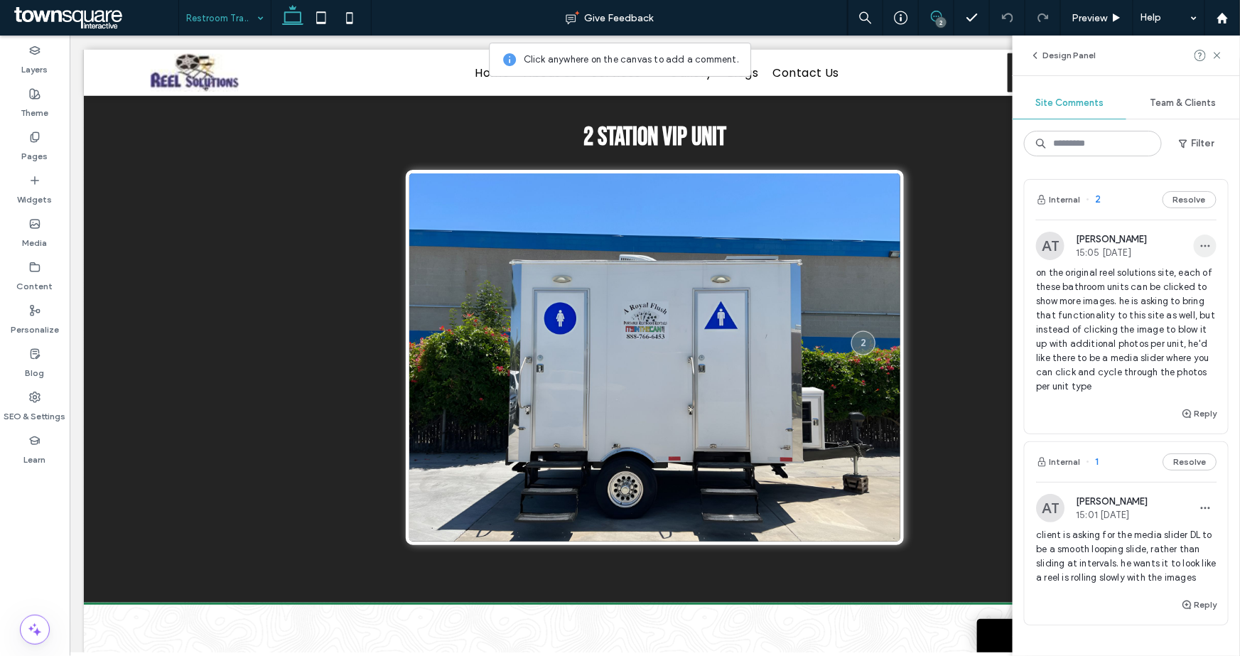
click at [1199, 244] on icon "button" at bounding box center [1204, 245] width 11 height 11
click at [1116, 278] on div "Edit" at bounding box center [1141, 282] width 126 height 27
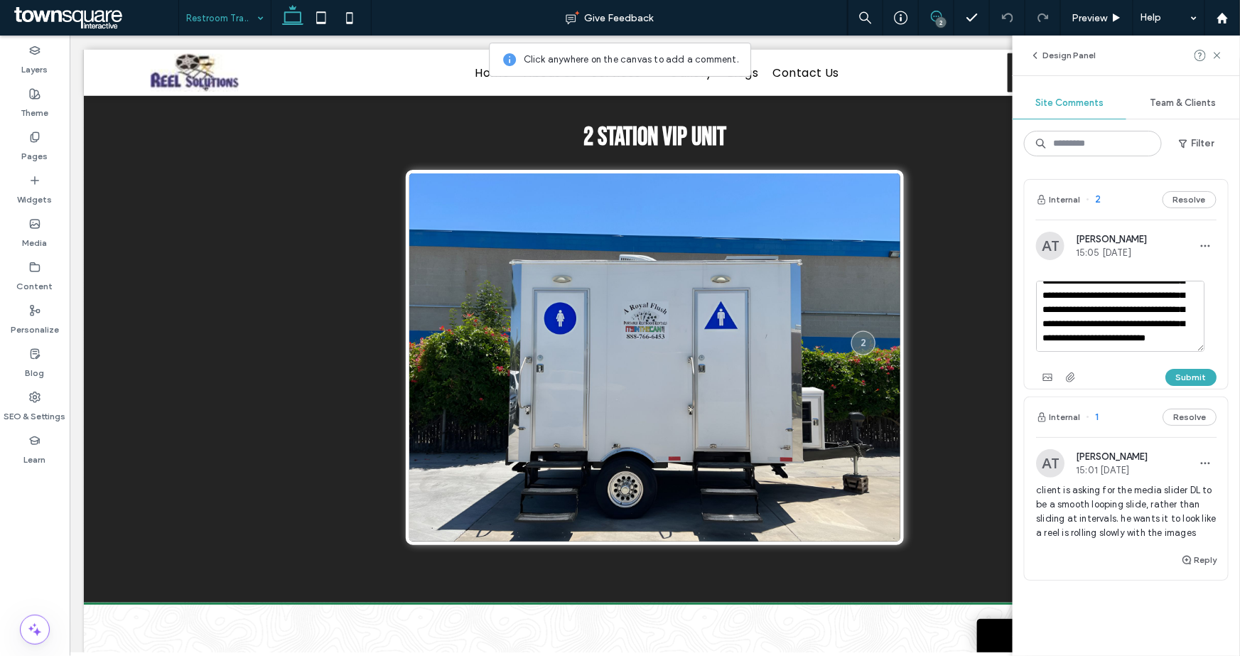
scroll to position [97, 0]
click at [1160, 340] on textarea "**********" at bounding box center [1120, 316] width 168 height 71
type textarea "**********"
click at [1174, 381] on button "Submit" at bounding box center [1190, 377] width 51 height 17
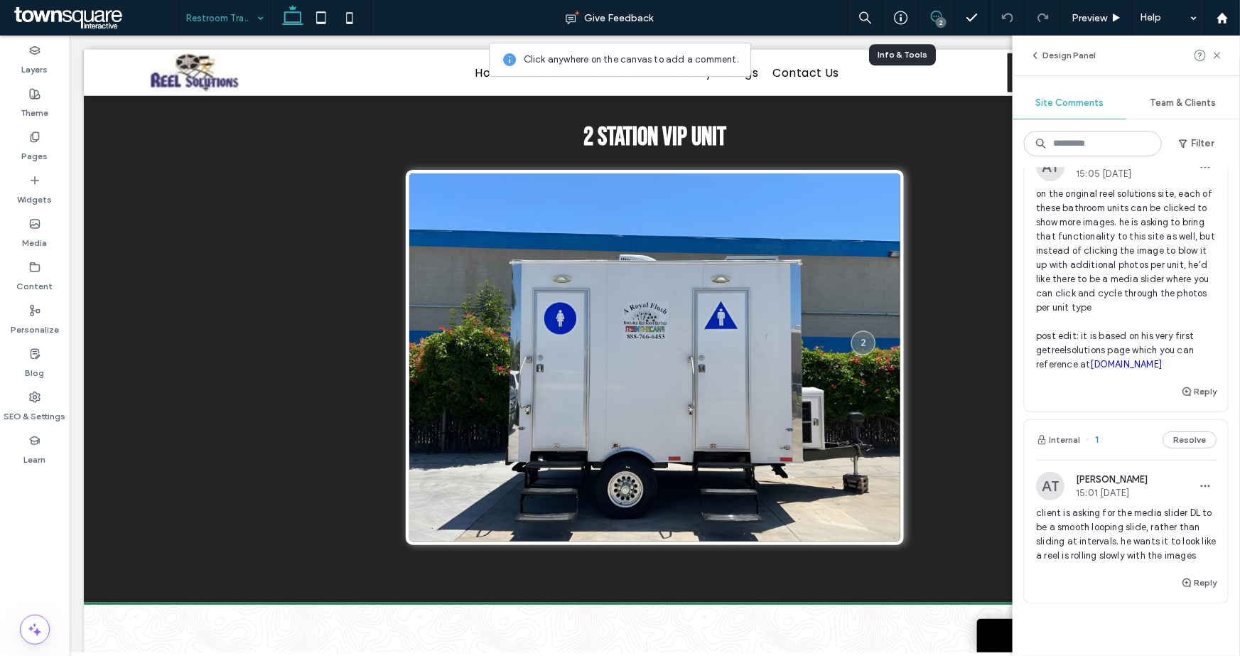
scroll to position [0, 0]
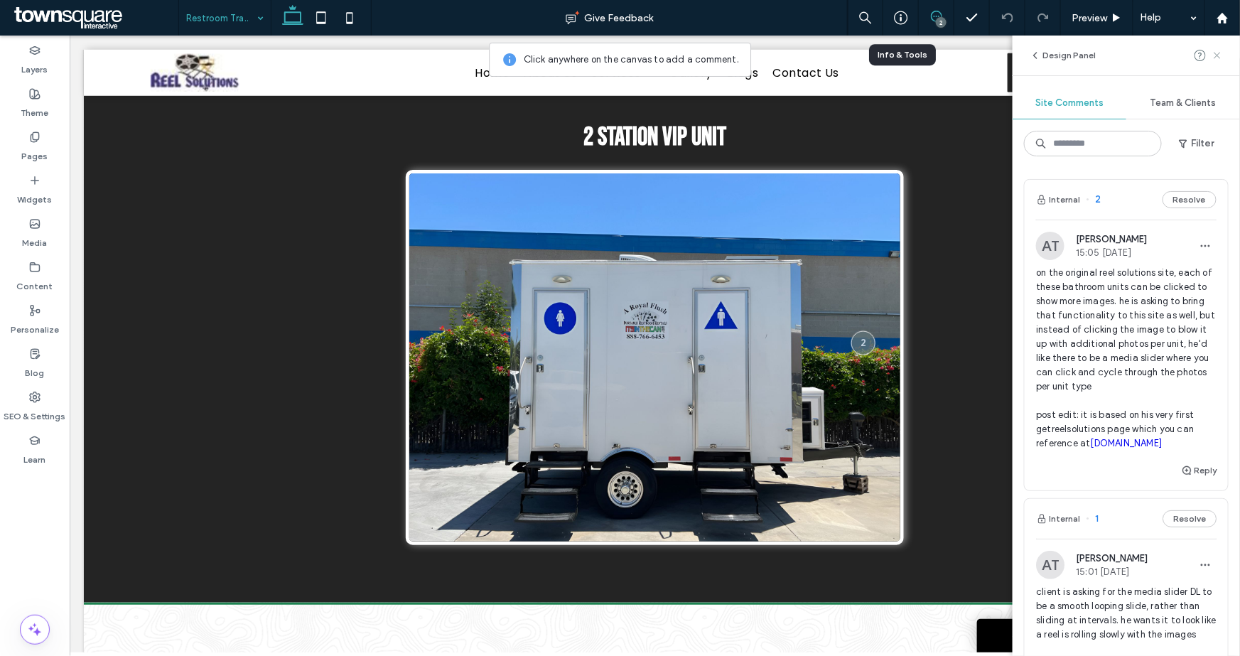
click at [1216, 55] on use at bounding box center [1216, 55] width 6 height 6
